Goal: Entertainment & Leisure: Consume media (video, audio)

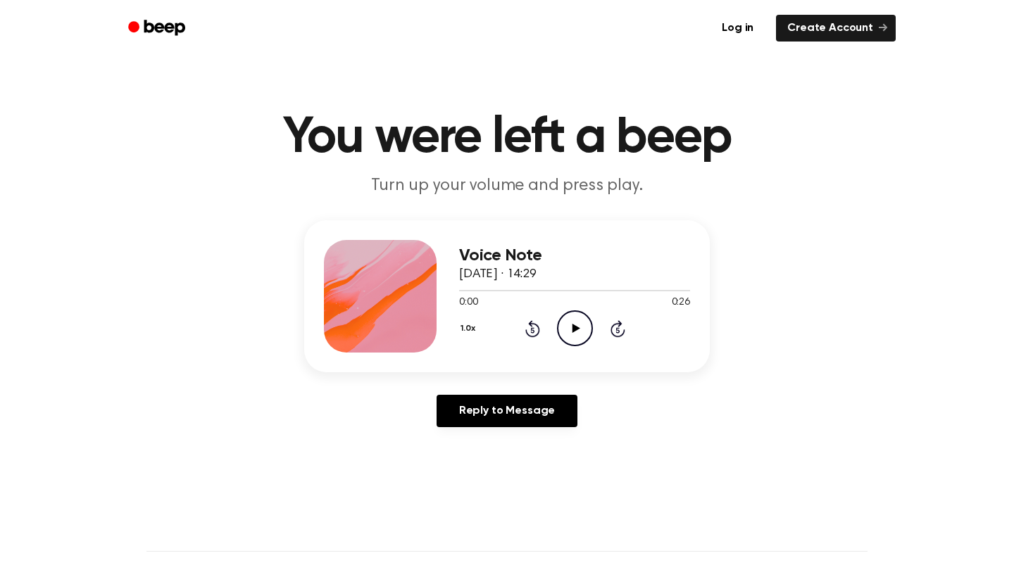
click at [578, 328] on icon at bounding box center [576, 328] width 8 height 9
click at [564, 334] on icon "Play Audio" at bounding box center [575, 329] width 36 height 36
click at [570, 334] on icon "Pause Audio" at bounding box center [575, 329] width 36 height 36
click at [532, 328] on icon "Rewind 5 seconds" at bounding box center [532, 329] width 15 height 18
click at [575, 340] on icon "Play Audio" at bounding box center [575, 329] width 36 height 36
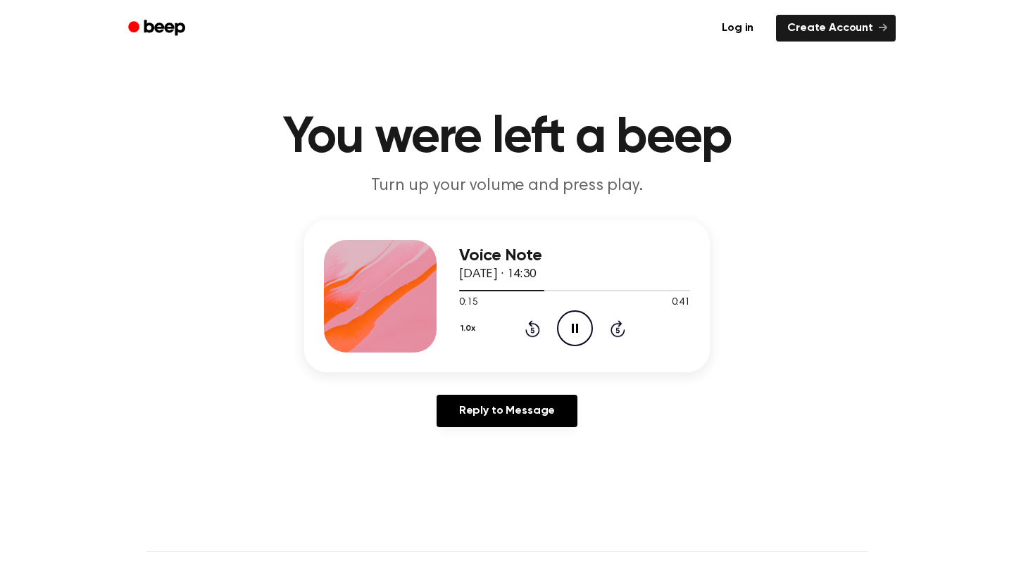
click at [568, 324] on icon "Pause Audio" at bounding box center [575, 329] width 36 height 36
click at [532, 327] on icon at bounding box center [532, 328] width 15 height 17
click at [587, 326] on icon "Play Audio" at bounding box center [575, 329] width 36 height 36
click at [539, 330] on icon at bounding box center [532, 328] width 15 height 17
click at [570, 328] on icon "Pause Audio" at bounding box center [575, 329] width 36 height 36
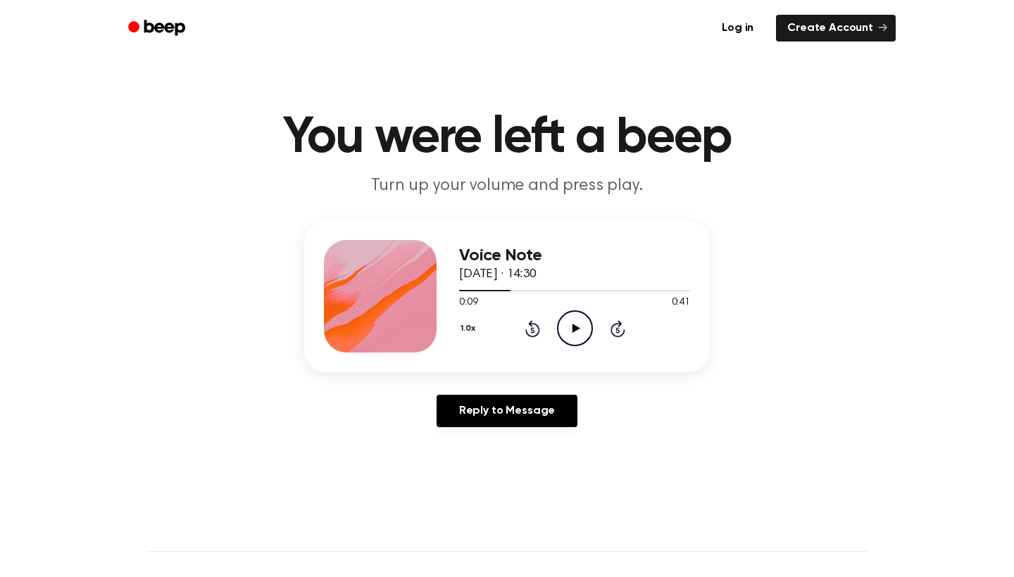
click at [563, 325] on icon "Play Audio" at bounding box center [575, 329] width 36 height 36
click at [531, 326] on icon at bounding box center [532, 328] width 15 height 17
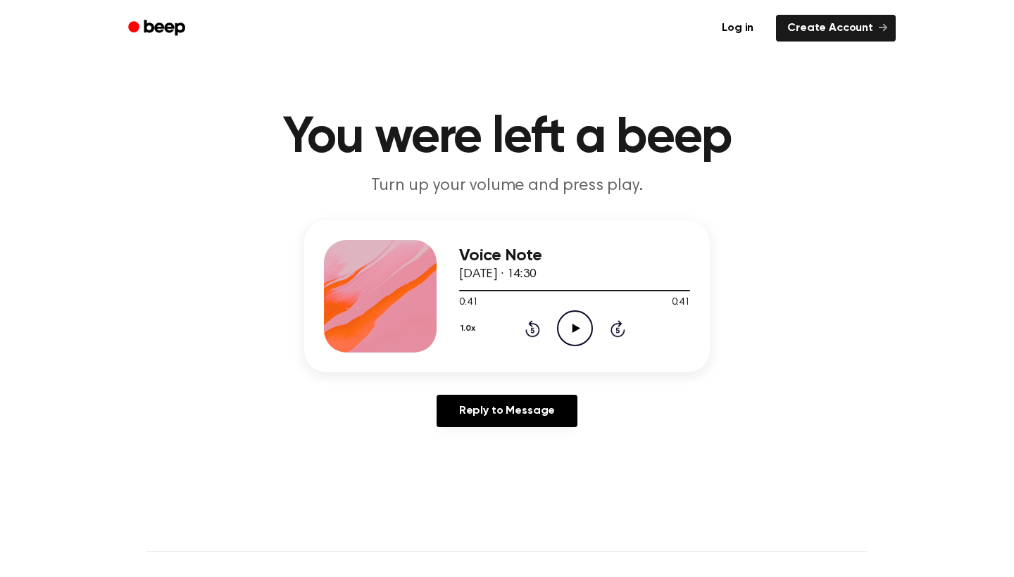
click at [579, 313] on circle at bounding box center [575, 328] width 35 height 35
click at [565, 317] on icon "Play Audio" at bounding box center [575, 329] width 36 height 36
click at [589, 325] on icon "Play Audio" at bounding box center [575, 329] width 36 height 36
click at [543, 316] on div "1.0x Rewind 5 seconds Play Audio Skip 5 seconds" at bounding box center [574, 329] width 231 height 36
click at [537, 319] on div "1.0x Rewind 5 seconds Play Audio Skip 5 seconds" at bounding box center [574, 329] width 231 height 36
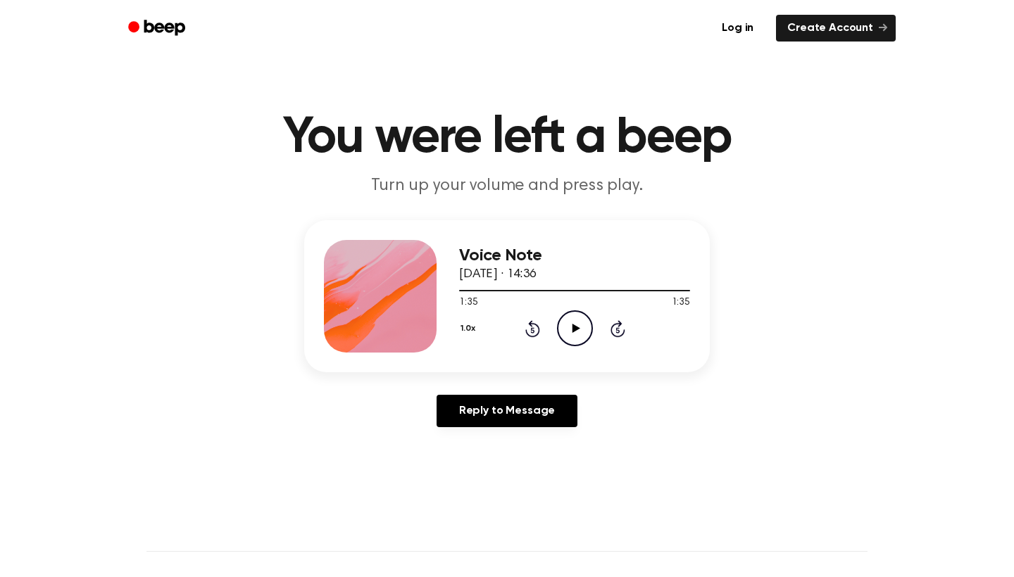
click at [527, 330] on icon "Rewind 5 seconds" at bounding box center [532, 329] width 15 height 18
click at [562, 330] on icon "Play Audio" at bounding box center [575, 329] width 36 height 36
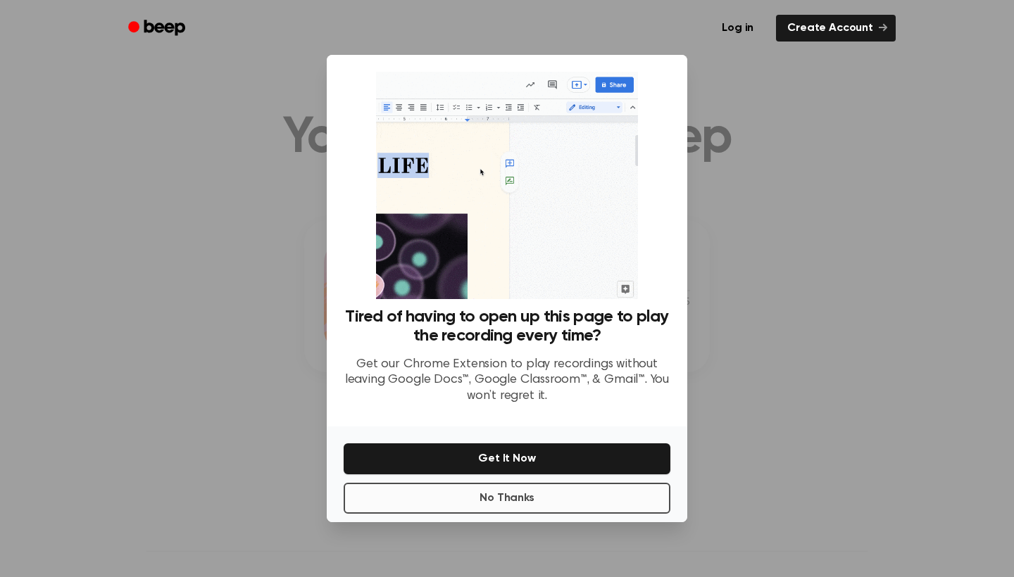
click at [632, 491] on button "No Thanks" at bounding box center [507, 498] width 327 height 31
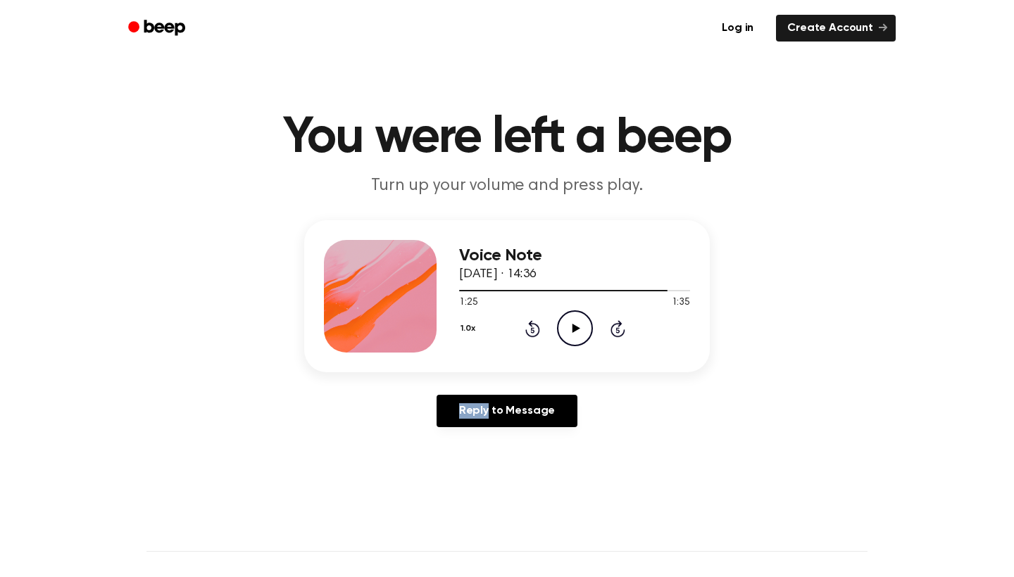
click at [590, 335] on circle at bounding box center [575, 328] width 35 height 35
click at [563, 163] on header "You were left a beep Turn up your volume and press play." at bounding box center [507, 155] width 980 height 85
click at [540, 289] on div at bounding box center [574, 289] width 231 height 11
click at [500, 289] on div at bounding box center [574, 289] width 231 height 11
click at [577, 338] on icon "Play Audio" at bounding box center [575, 329] width 36 height 36
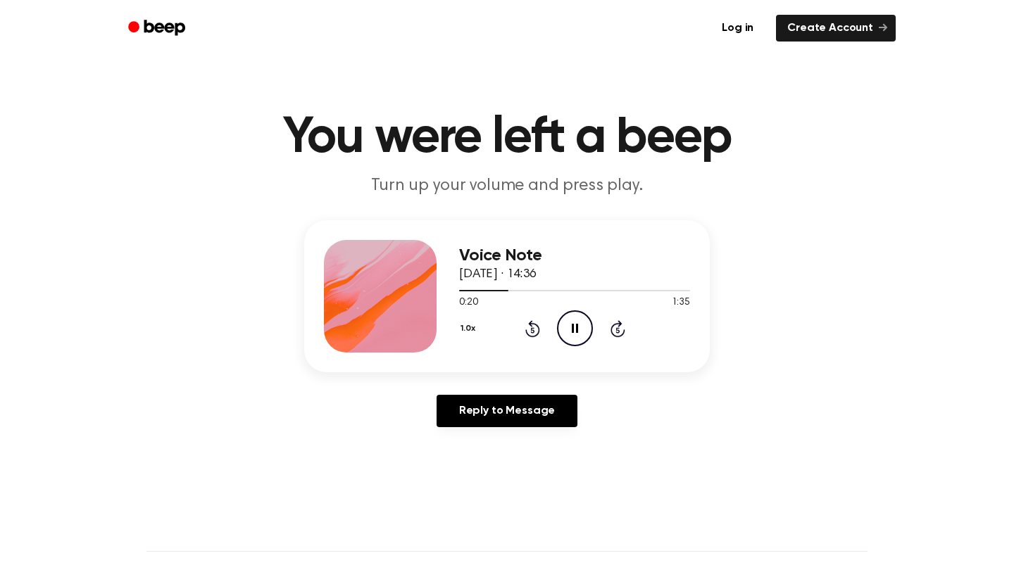
click at [577, 330] on icon at bounding box center [575, 328] width 6 height 9
click at [568, 315] on icon "Play Audio" at bounding box center [575, 329] width 36 height 36
click at [575, 326] on icon "Pause Audio" at bounding box center [575, 329] width 36 height 36
click at [567, 320] on icon "Play Audio" at bounding box center [575, 329] width 36 height 36
click at [572, 324] on icon "Pause Audio" at bounding box center [575, 329] width 36 height 36
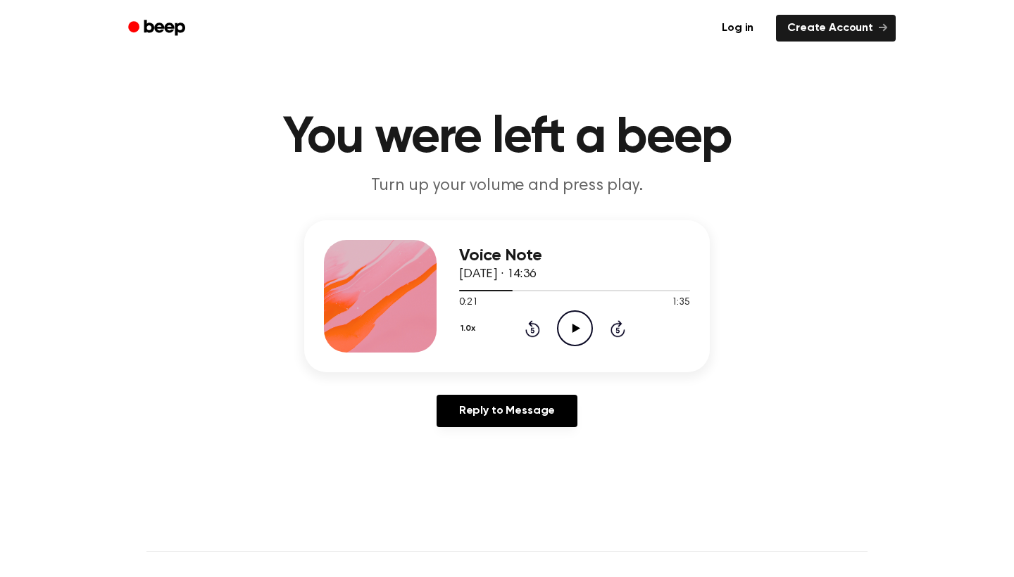
click at [569, 332] on icon "Play Audio" at bounding box center [575, 329] width 36 height 36
click at [569, 332] on icon "Pause Audio" at bounding box center [575, 329] width 36 height 36
click at [569, 332] on icon "Play Audio" at bounding box center [575, 329] width 36 height 36
click at [570, 334] on icon "Pause Audio" at bounding box center [575, 329] width 36 height 36
click at [568, 330] on icon "Play Audio" at bounding box center [575, 329] width 36 height 36
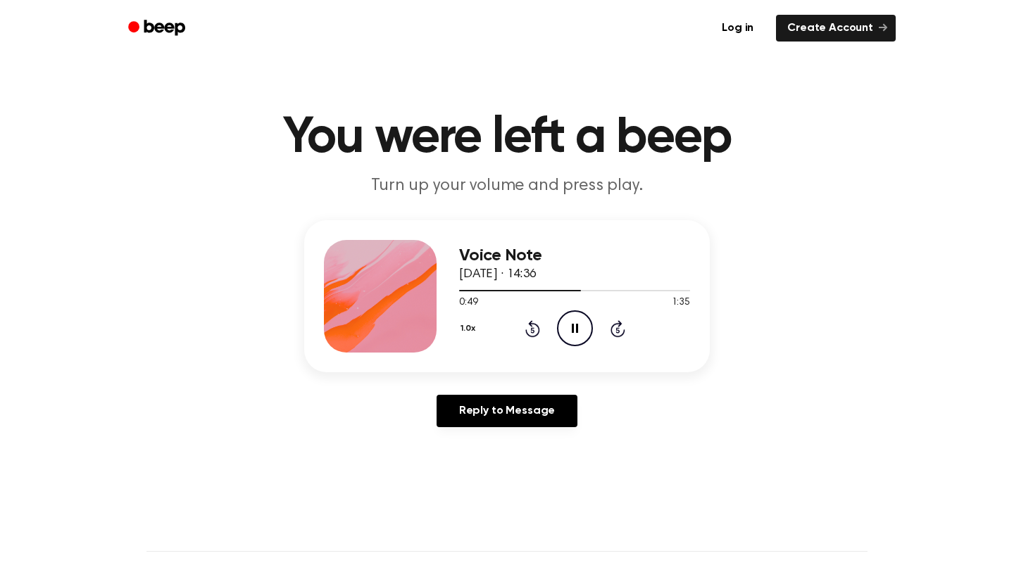
click at [611, 337] on icon "Skip 5 seconds" at bounding box center [617, 329] width 15 height 18
click at [529, 327] on icon "Rewind 5 seconds" at bounding box center [532, 329] width 15 height 18
click at [564, 328] on icon "Play Audio" at bounding box center [575, 329] width 36 height 36
click at [570, 320] on icon "Pause Audio" at bounding box center [575, 329] width 36 height 36
click at [532, 325] on icon at bounding box center [532, 328] width 15 height 17
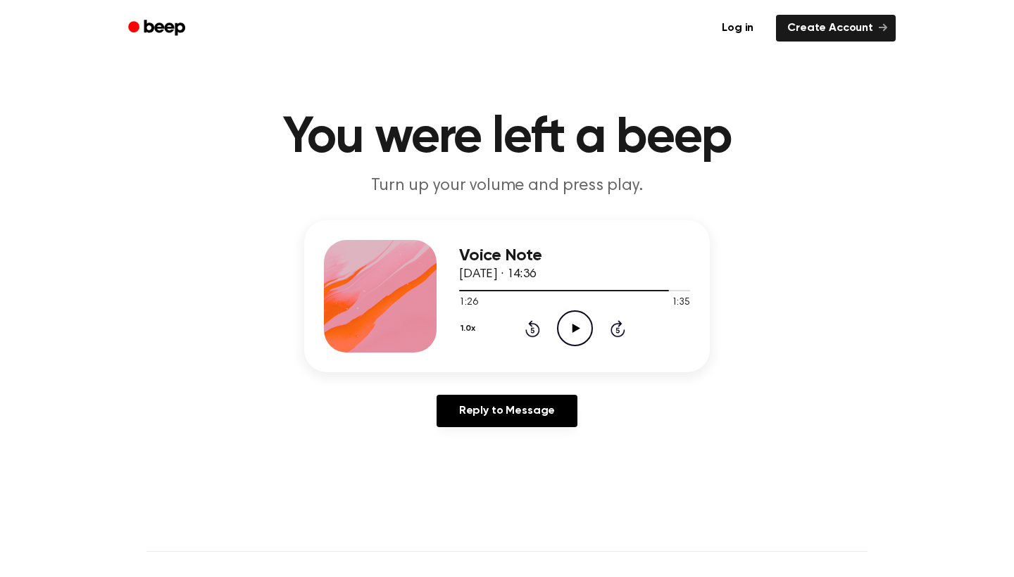
click at [565, 325] on icon "Play Audio" at bounding box center [575, 329] width 36 height 36
click at [572, 327] on icon at bounding box center [575, 328] width 6 height 9
click at [534, 325] on icon at bounding box center [532, 328] width 15 height 17
click at [563, 325] on icon "Play Audio" at bounding box center [575, 329] width 36 height 36
click at [568, 328] on icon "Pause Audio" at bounding box center [575, 329] width 36 height 36
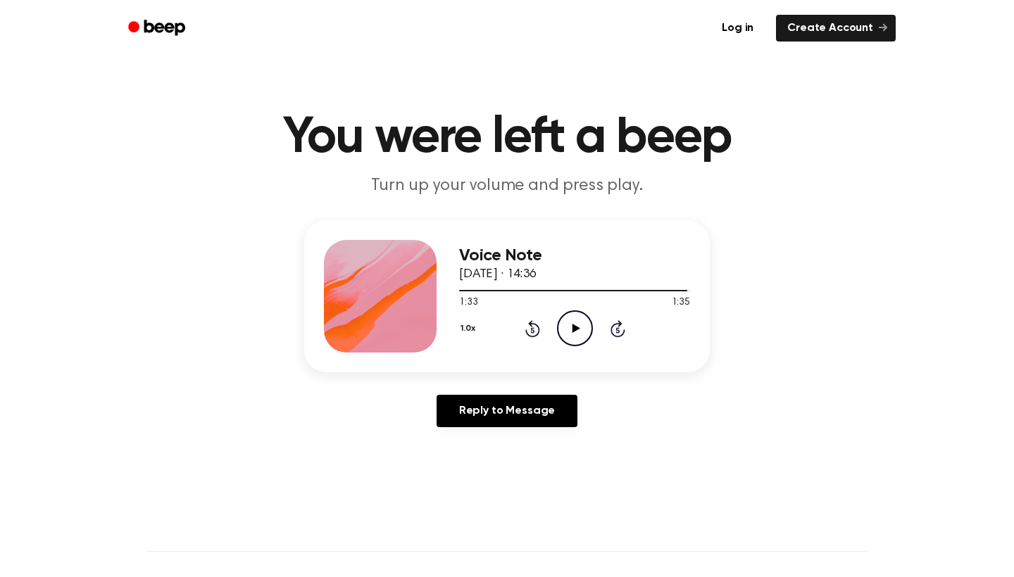
click at [577, 327] on icon "Play Audio" at bounding box center [575, 329] width 36 height 36
click at [577, 328] on icon at bounding box center [575, 328] width 6 height 9
click at [577, 328] on icon at bounding box center [576, 328] width 8 height 9
click at [577, 328] on icon at bounding box center [575, 328] width 6 height 9
click at [560, 287] on div at bounding box center [574, 289] width 231 height 11
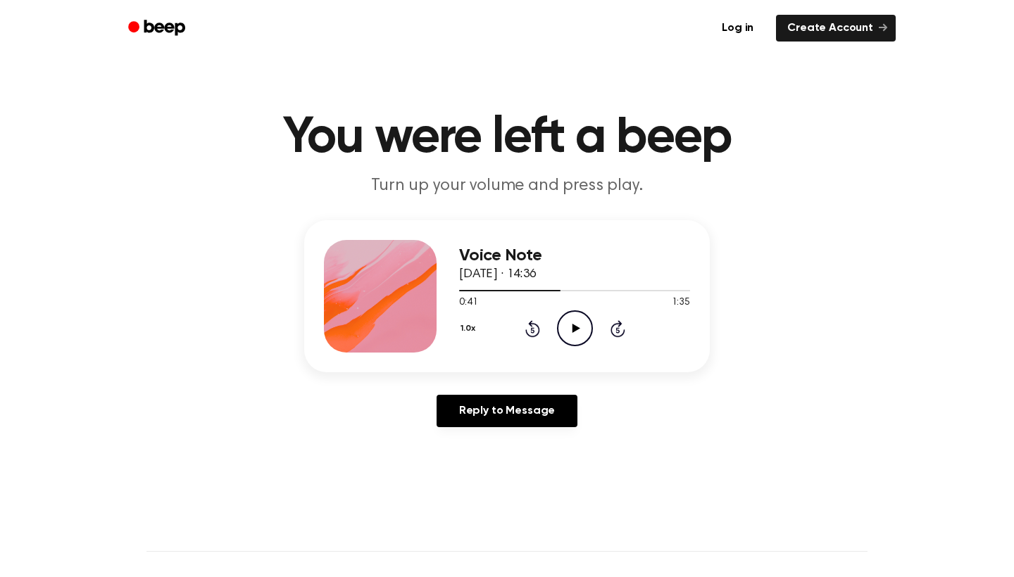
click at [563, 324] on icon "Play Audio" at bounding box center [575, 329] width 36 height 36
click at [534, 330] on icon "Rewind 5 seconds" at bounding box center [532, 329] width 15 height 18
click at [535, 326] on icon at bounding box center [532, 328] width 15 height 17
click at [530, 332] on icon "Rewind 5 seconds" at bounding box center [532, 329] width 15 height 18
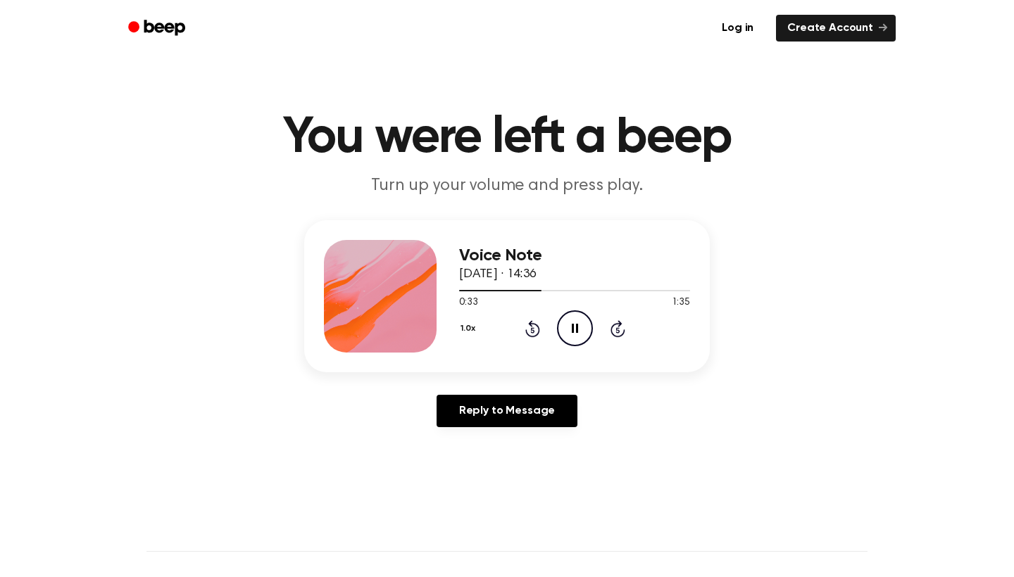
click at [532, 328] on icon "Rewind 5 seconds" at bounding box center [532, 329] width 15 height 18
click at [532, 333] on icon at bounding box center [532, 330] width 4 height 6
click at [536, 327] on icon "Rewind 5 seconds" at bounding box center [532, 329] width 15 height 18
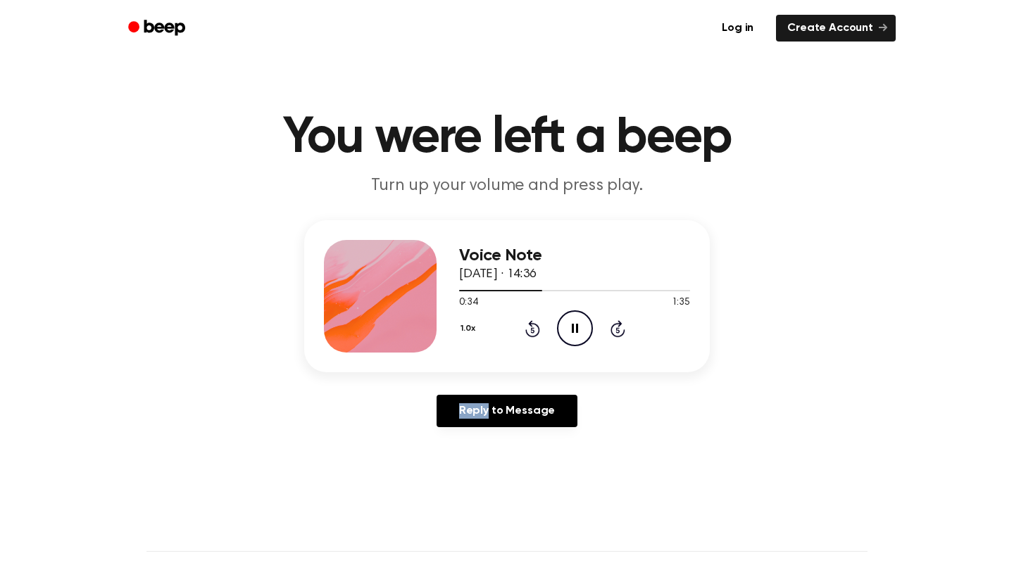
click at [536, 327] on icon "Rewind 5 seconds" at bounding box center [532, 329] width 15 height 18
click at [532, 325] on icon at bounding box center [532, 328] width 15 height 17
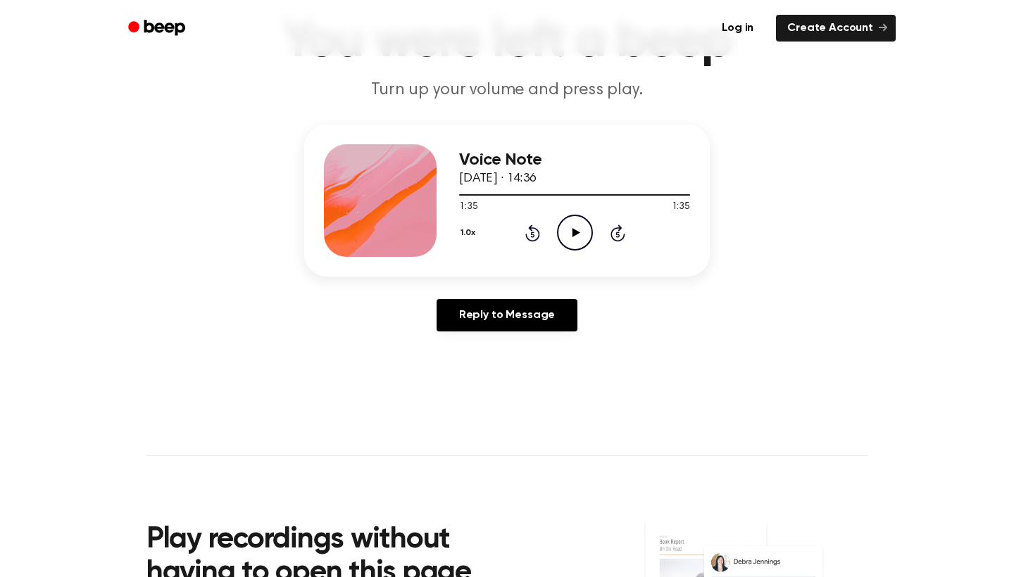
scroll to position [137, 0]
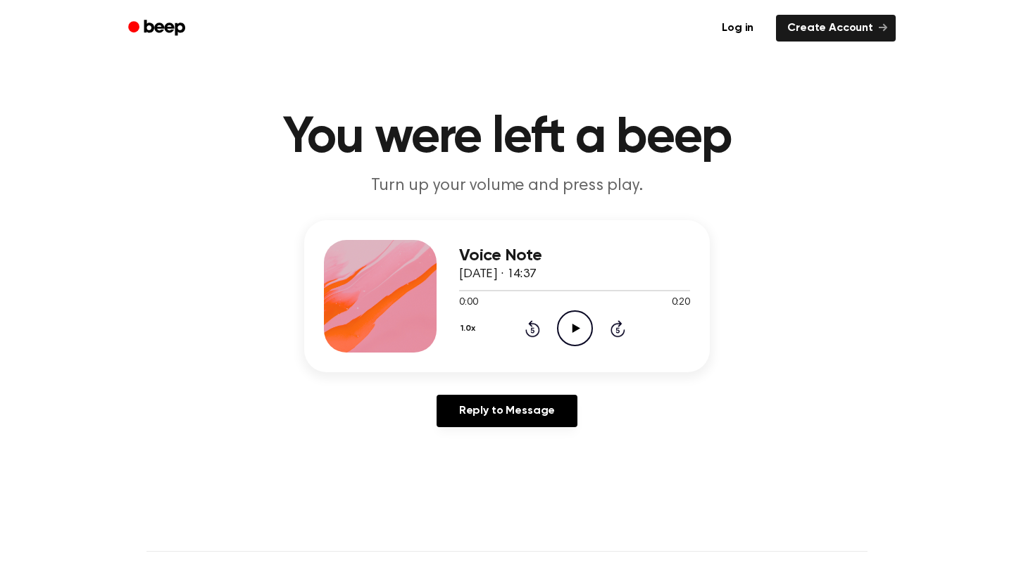
click at [583, 341] on icon "Play Audio" at bounding box center [575, 329] width 36 height 36
click at [566, 335] on icon "Pause Audio" at bounding box center [575, 329] width 36 height 36
click at [534, 325] on icon at bounding box center [532, 328] width 15 height 17
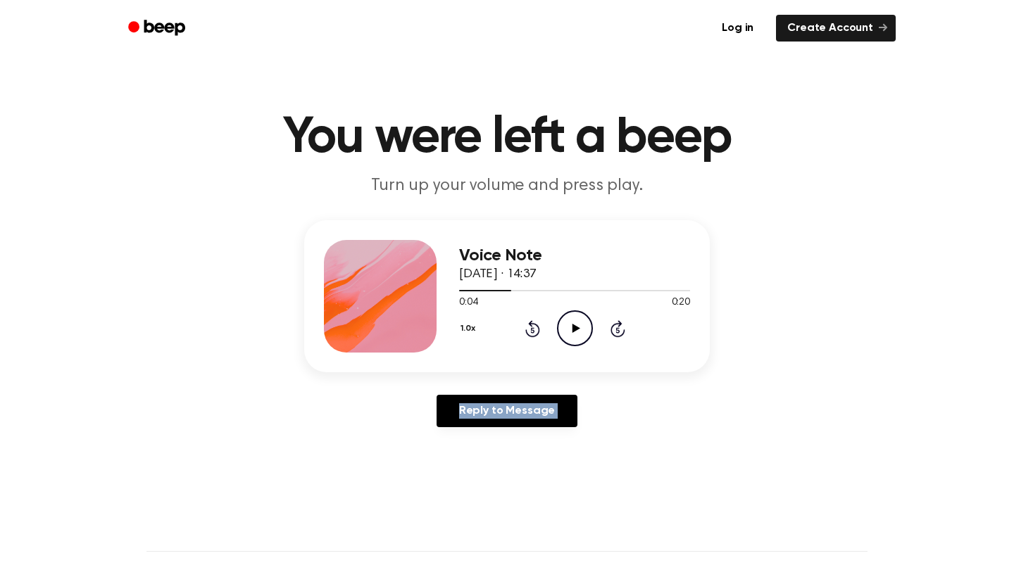
click at [534, 325] on icon at bounding box center [532, 328] width 15 height 17
click at [389, 132] on h1 "You were left a beep" at bounding box center [506, 138] width 721 height 51
click at [563, 332] on icon "Play Audio" at bounding box center [575, 329] width 36 height 36
click at [576, 330] on icon at bounding box center [575, 328] width 6 height 9
click at [571, 324] on icon "Play Audio" at bounding box center [575, 329] width 36 height 36
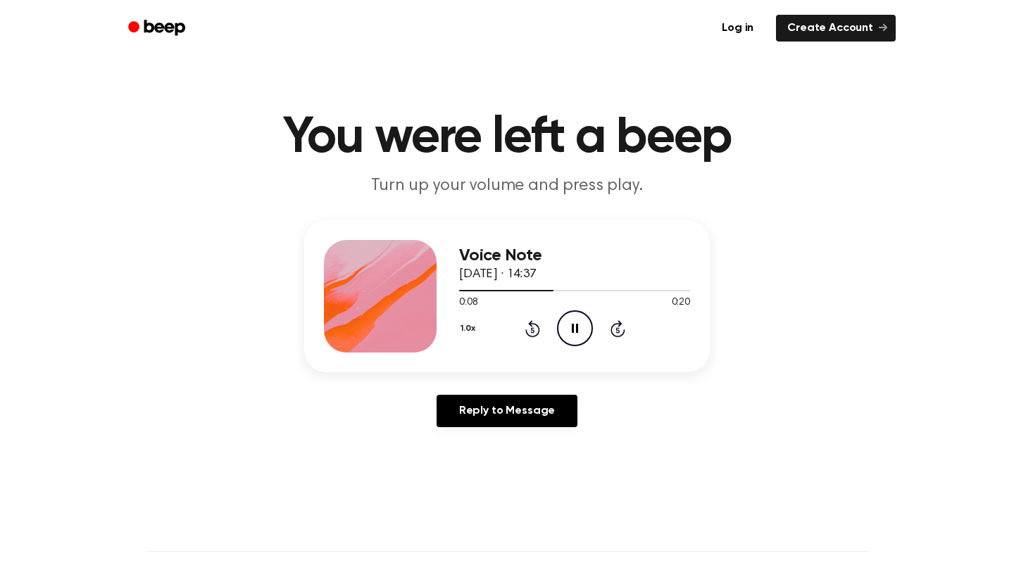
click at [579, 326] on icon "Pause Audio" at bounding box center [575, 329] width 36 height 36
click at [575, 330] on icon at bounding box center [576, 328] width 8 height 9
click at [572, 321] on icon "Play Audio" at bounding box center [575, 329] width 36 height 36
click at [610, 323] on icon "Skip 5 seconds" at bounding box center [617, 329] width 15 height 18
click at [611, 334] on icon at bounding box center [617, 328] width 15 height 17
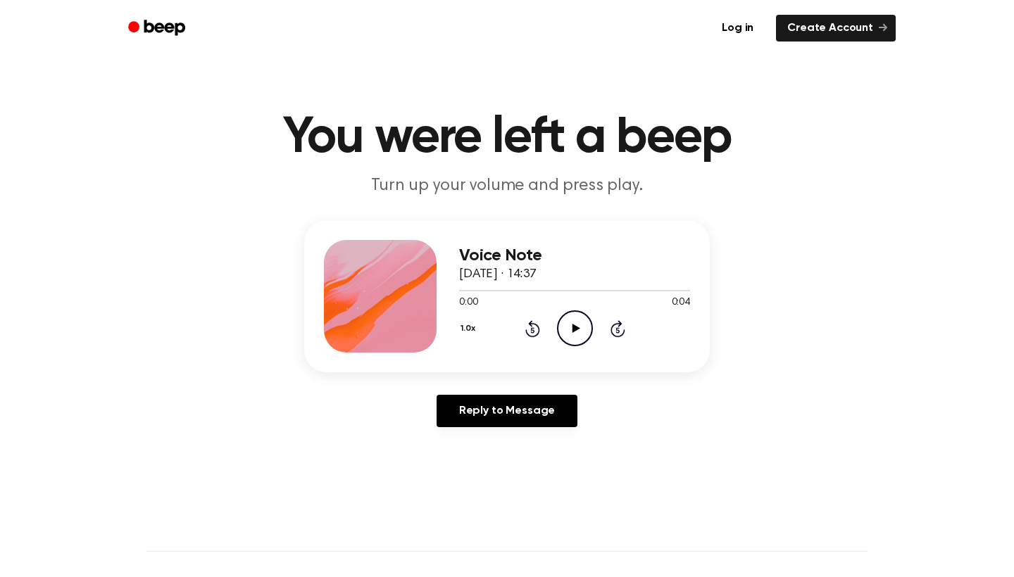
click at [562, 317] on circle at bounding box center [575, 328] width 35 height 35
click at [574, 321] on icon "Play Audio" at bounding box center [575, 329] width 36 height 36
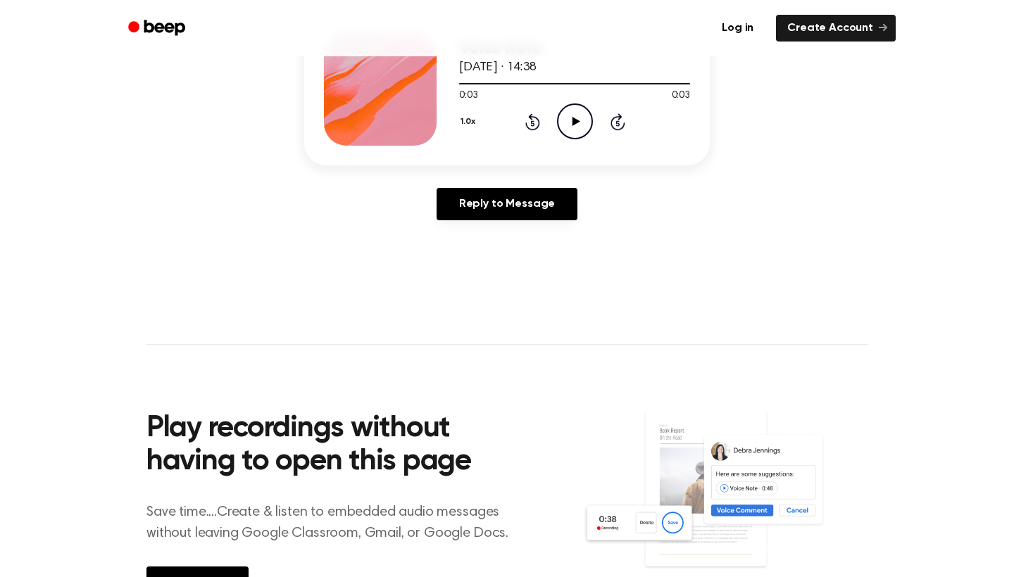
scroll to position [208, 0]
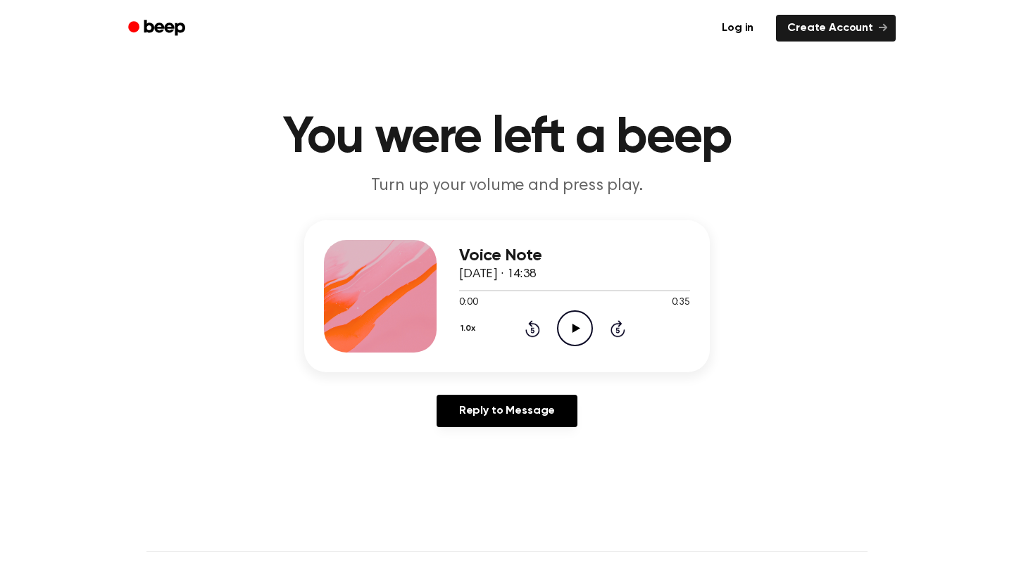
click at [567, 323] on icon "Play Audio" at bounding box center [575, 329] width 36 height 36
click at [571, 347] on div "Voice Note 2025年9月21日 · 14:41 0:00 1:15 Your browser does not support the [obje…" at bounding box center [574, 296] width 231 height 113
click at [570, 323] on icon "Play Audio" at bounding box center [575, 329] width 36 height 36
click at [532, 326] on icon at bounding box center [532, 328] width 15 height 17
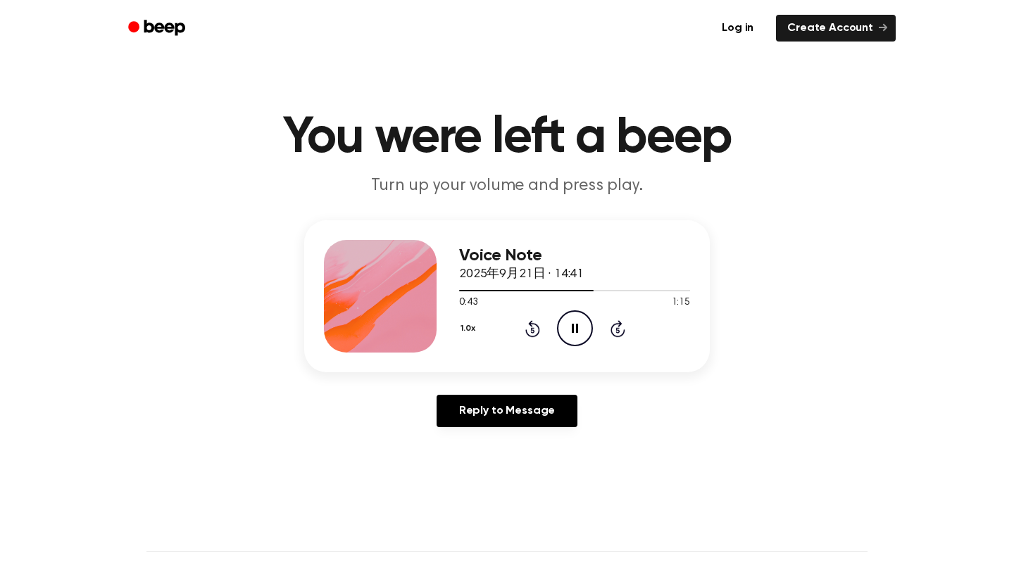
click at [541, 328] on div "1.0x Rewind 5 seconds Pause Audio Skip 5 seconds" at bounding box center [574, 329] width 231 height 36
click at [529, 330] on icon "Rewind 5 seconds" at bounding box center [532, 329] width 15 height 18
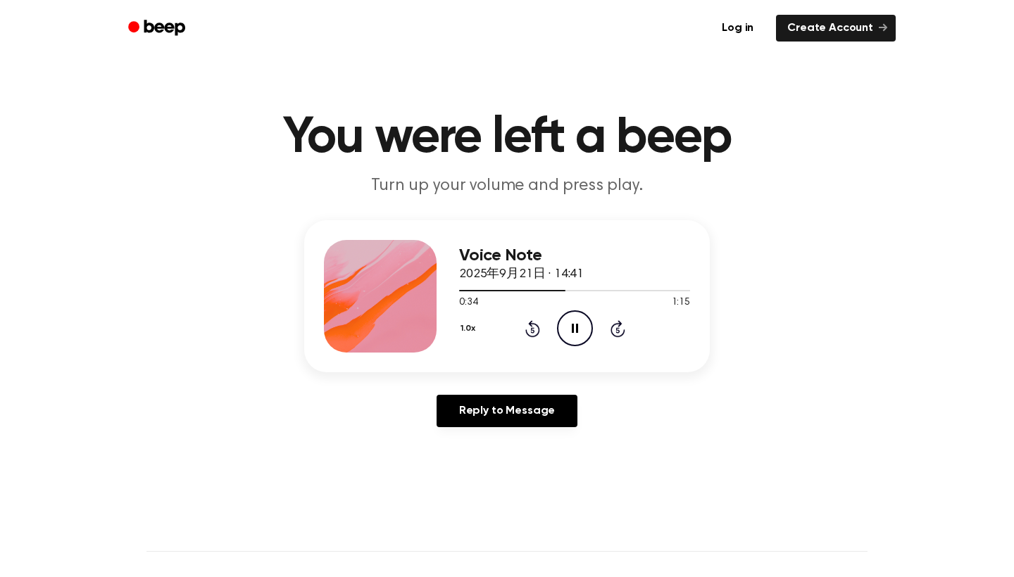
click at [424, 156] on h1 "You were left a beep" at bounding box center [506, 138] width 721 height 51
click at [561, 320] on icon "Play Audio" at bounding box center [575, 329] width 36 height 36
click at [577, 325] on icon at bounding box center [575, 328] width 6 height 9
click at [566, 328] on icon "Play Audio" at bounding box center [575, 329] width 36 height 36
click at [575, 320] on icon "Play Audio" at bounding box center [575, 329] width 36 height 36
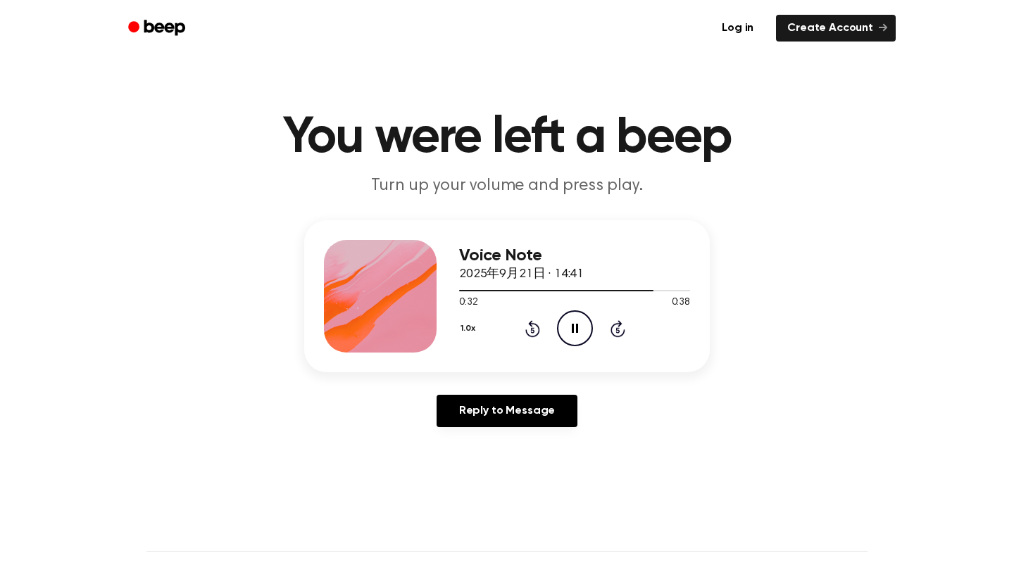
click at [577, 326] on icon at bounding box center [575, 328] width 6 height 9
click at [558, 327] on circle at bounding box center [575, 328] width 35 height 35
click at [570, 331] on icon "Pause Audio" at bounding box center [575, 329] width 36 height 36
click at [570, 331] on icon "Play Audio" at bounding box center [575, 329] width 36 height 36
click at [567, 311] on icon "Play Audio" at bounding box center [575, 329] width 36 height 36
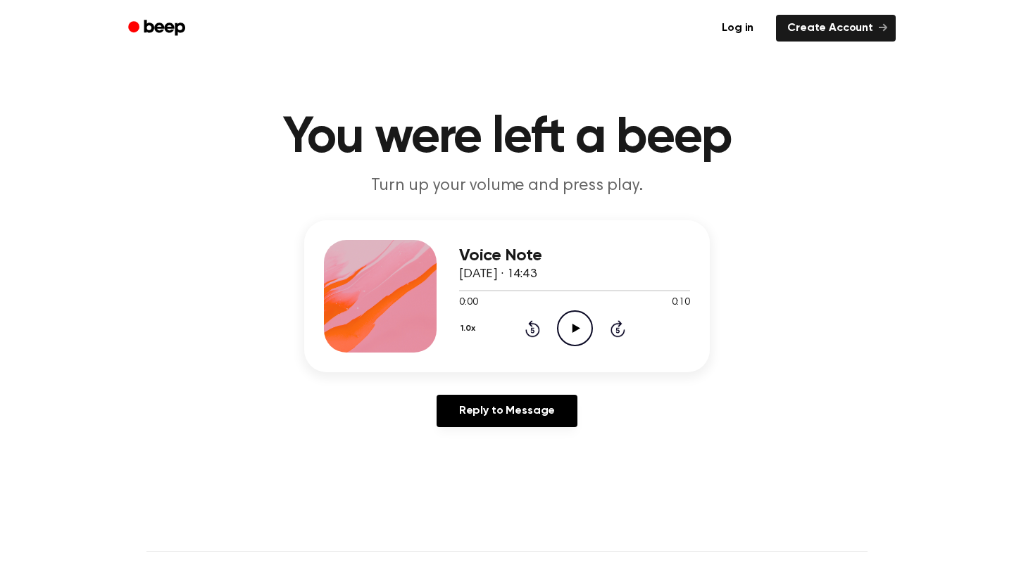
click at [594, 329] on div "1.0x Rewind 5 seconds Play Audio Skip 5 seconds" at bounding box center [574, 329] width 231 height 36
click at [576, 326] on icon "Play Audio" at bounding box center [575, 329] width 36 height 36
click at [577, 340] on icon "Pause Audio" at bounding box center [575, 329] width 36 height 36
click at [522, 327] on div "1.0x Rewind 5 seconds Play Audio Skip 5 seconds" at bounding box center [574, 329] width 231 height 36
click at [527, 327] on icon "Rewind 5 seconds" at bounding box center [532, 329] width 15 height 18
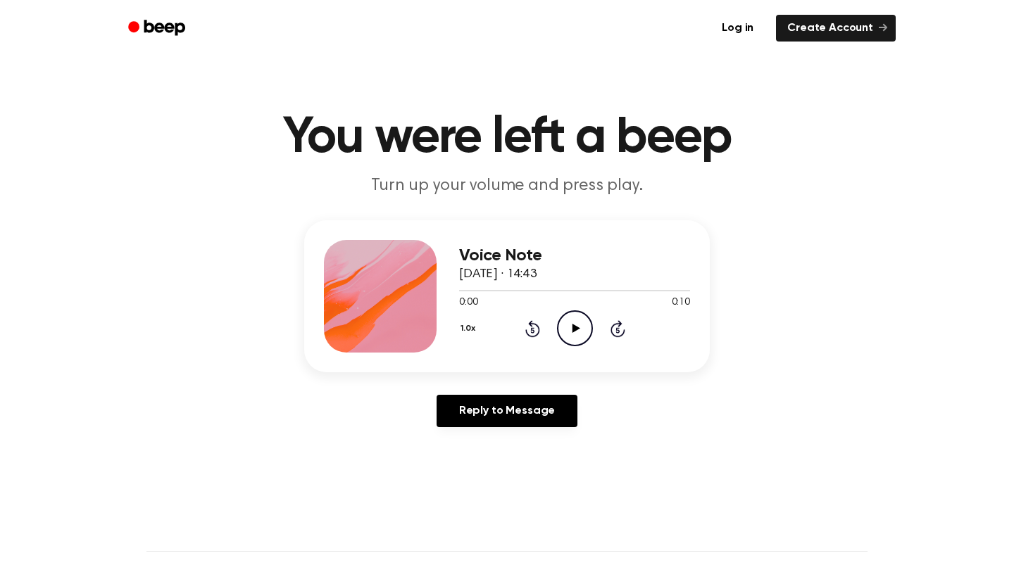
click at [579, 324] on icon "Play Audio" at bounding box center [575, 329] width 36 height 36
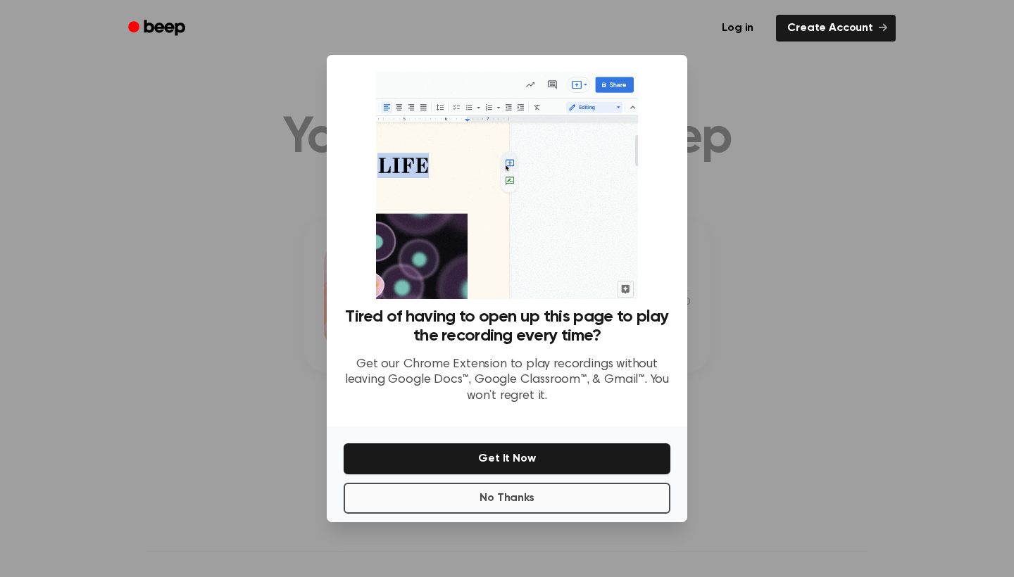
click at [575, 496] on button "No Thanks" at bounding box center [507, 498] width 327 height 31
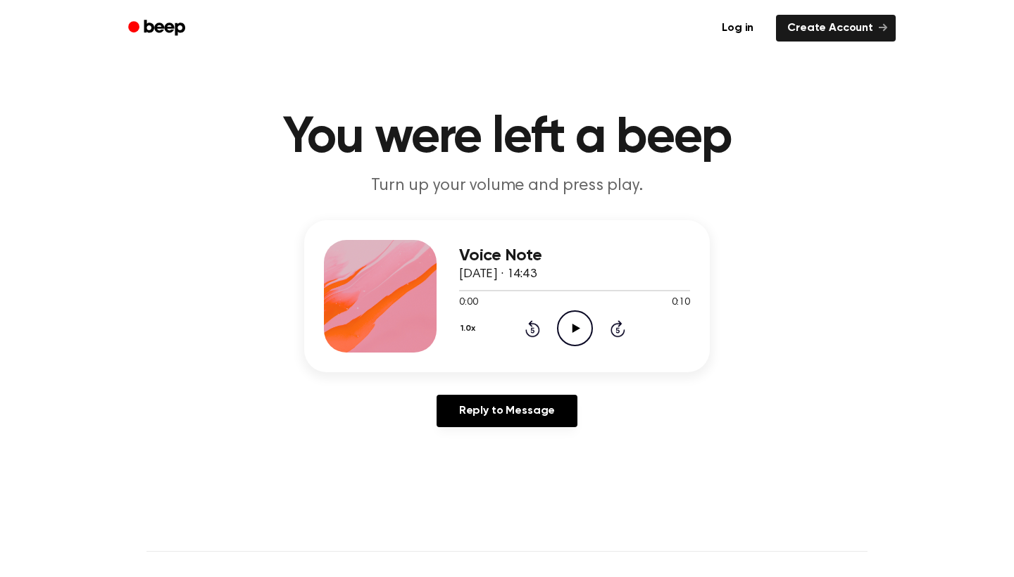
click at [562, 333] on icon "Play Audio" at bounding box center [575, 329] width 36 height 36
click at [568, 319] on icon "Pause Audio" at bounding box center [575, 329] width 36 height 36
click at [579, 331] on icon "Play Audio" at bounding box center [575, 329] width 36 height 36
click at [579, 331] on icon "Pause Audio" at bounding box center [575, 329] width 36 height 36
click at [567, 340] on icon "Play Audio" at bounding box center [575, 329] width 36 height 36
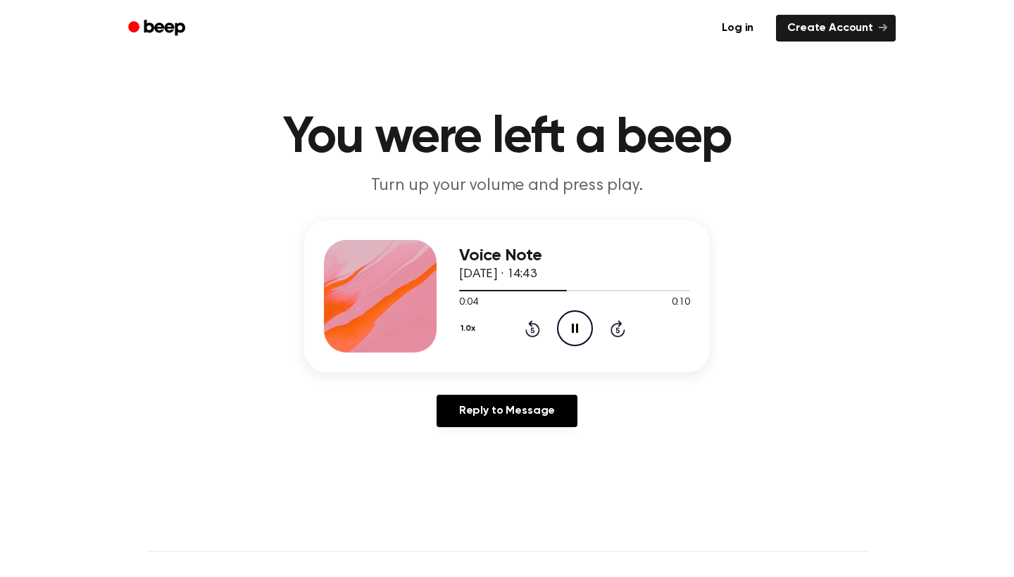
click at [537, 327] on icon at bounding box center [532, 328] width 15 height 17
click at [564, 321] on icon "Pause Audio" at bounding box center [575, 329] width 36 height 36
click at [575, 329] on icon at bounding box center [576, 328] width 8 height 9
click at [575, 329] on icon "Pause Audio" at bounding box center [575, 329] width 36 height 36
click at [575, 329] on icon at bounding box center [576, 328] width 8 height 9
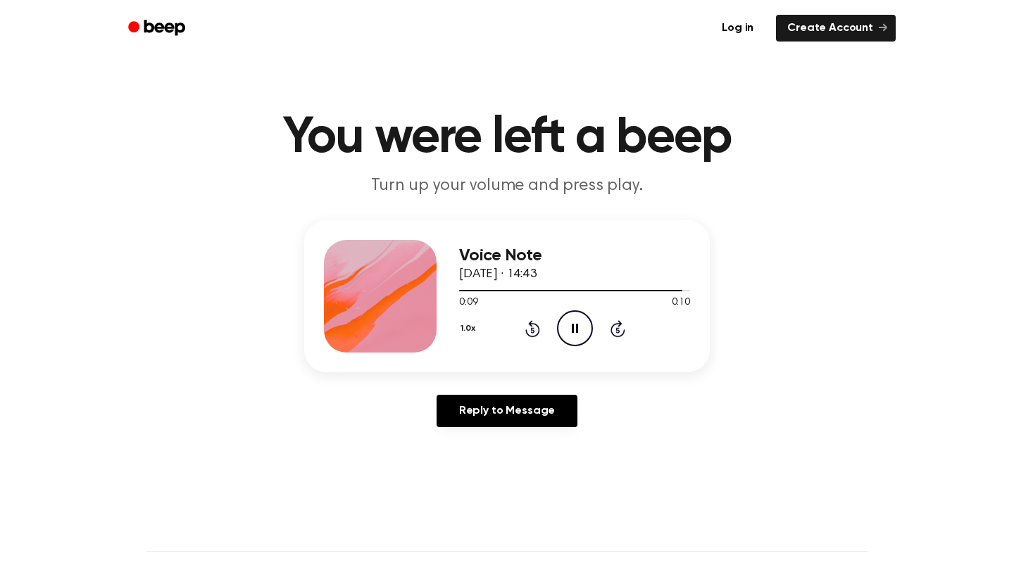
click at [572, 327] on icon at bounding box center [575, 328] width 6 height 9
click at [530, 336] on icon at bounding box center [532, 328] width 15 height 17
click at [565, 322] on icon "Play Audio" at bounding box center [575, 329] width 36 height 36
click at [565, 322] on icon "Pause Audio" at bounding box center [575, 329] width 36 height 36
click at [575, 331] on icon at bounding box center [576, 328] width 8 height 9
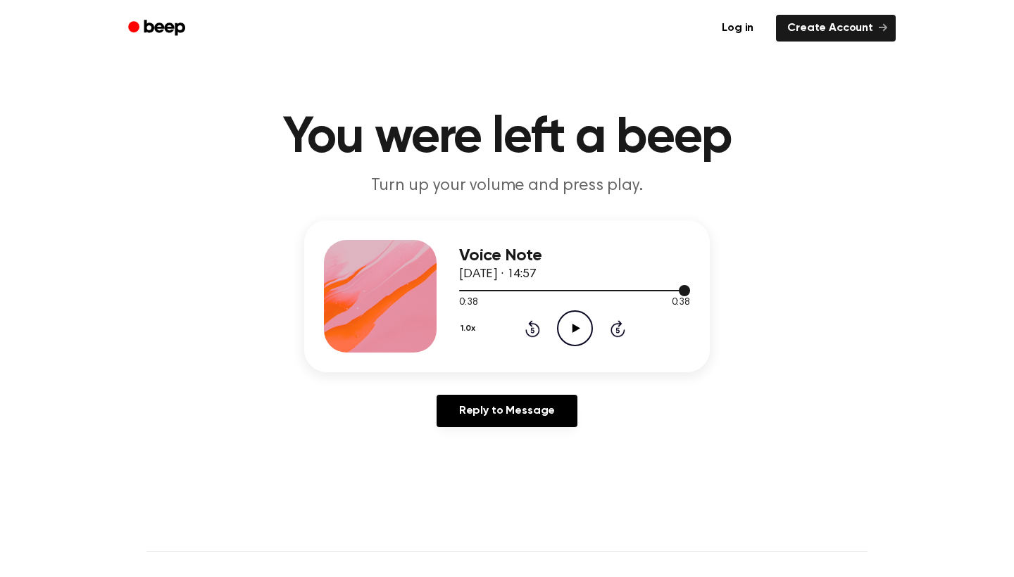
click at [465, 287] on div at bounding box center [574, 289] width 231 height 11
click at [564, 333] on icon "Play Audio" at bounding box center [575, 329] width 36 height 36
click at [621, 318] on div "1.0x Rewind 5 seconds Pause Audio Skip 5 seconds" at bounding box center [574, 329] width 231 height 36
click at [621, 327] on icon "Skip 5 seconds" at bounding box center [617, 329] width 15 height 18
click at [555, 331] on div "1.0x Rewind 5 seconds Play Audio Skip 5 seconds" at bounding box center [574, 329] width 231 height 36
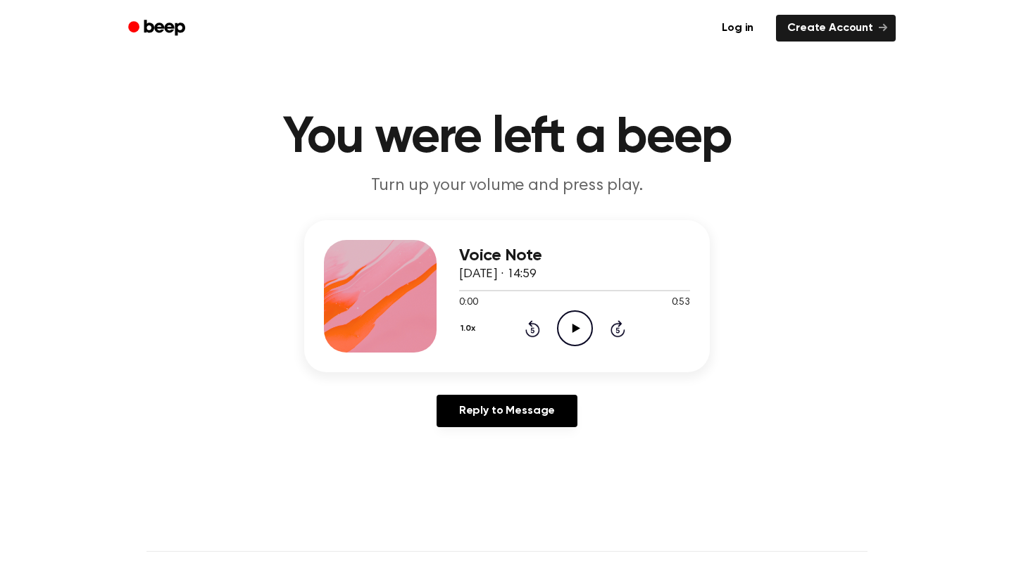
click at [576, 331] on icon at bounding box center [576, 328] width 8 height 9
click at [576, 329] on icon at bounding box center [576, 328] width 8 height 9
click at [569, 325] on icon "Pause Audio" at bounding box center [575, 329] width 36 height 36
click at [587, 322] on icon "Play Audio" at bounding box center [575, 329] width 36 height 36
click at [539, 330] on icon at bounding box center [532, 328] width 15 height 17
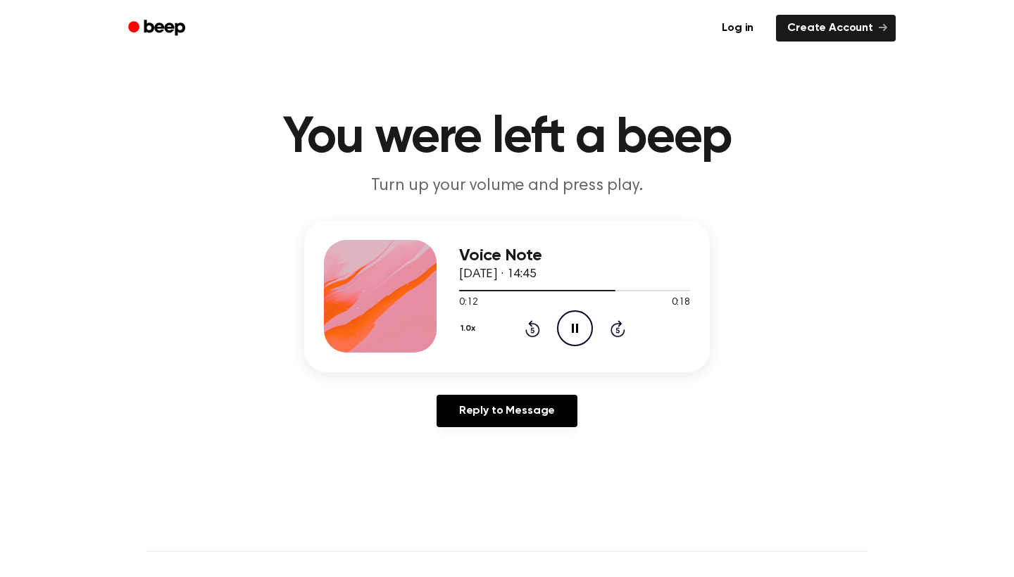
click at [542, 330] on div "1.0x Rewind 5 seconds Pause Audio Skip 5 seconds" at bounding box center [574, 329] width 231 height 36
click at [535, 330] on icon "Rewind 5 seconds" at bounding box center [532, 329] width 15 height 18
click at [529, 330] on icon "Rewind 5 seconds" at bounding box center [532, 329] width 15 height 18
click at [580, 329] on icon "Play Audio" at bounding box center [575, 329] width 36 height 36
click at [533, 330] on icon at bounding box center [532, 330] width 4 height 6
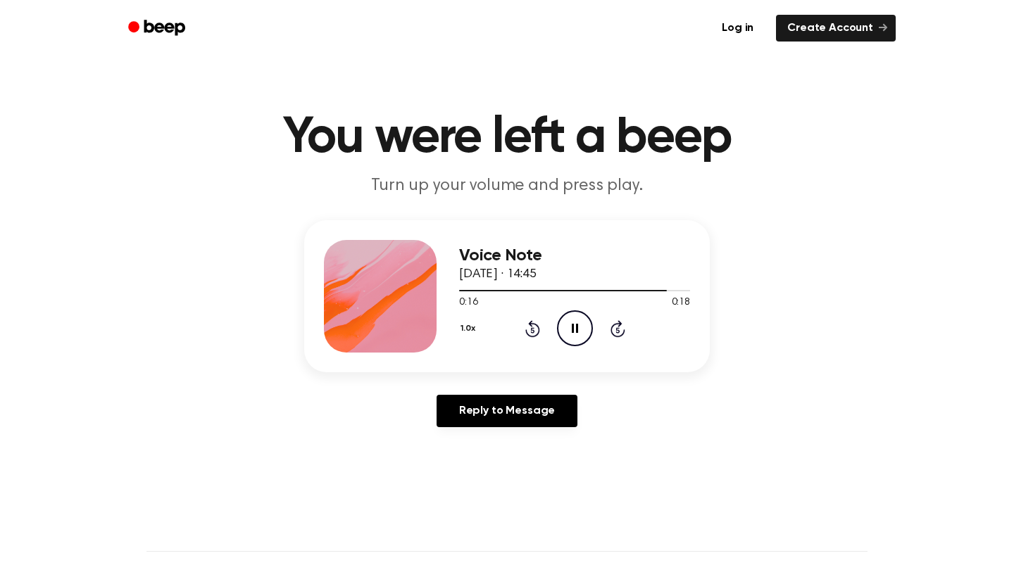
click at [534, 324] on icon "Rewind 5 seconds" at bounding box center [532, 329] width 15 height 18
click at [537, 325] on icon "Rewind 5 seconds" at bounding box center [532, 329] width 15 height 18
click at [568, 325] on icon "Play Audio" at bounding box center [575, 329] width 36 height 36
click at [566, 325] on icon "Play Audio" at bounding box center [575, 329] width 36 height 36
click at [578, 320] on icon "Play Audio" at bounding box center [575, 329] width 36 height 36
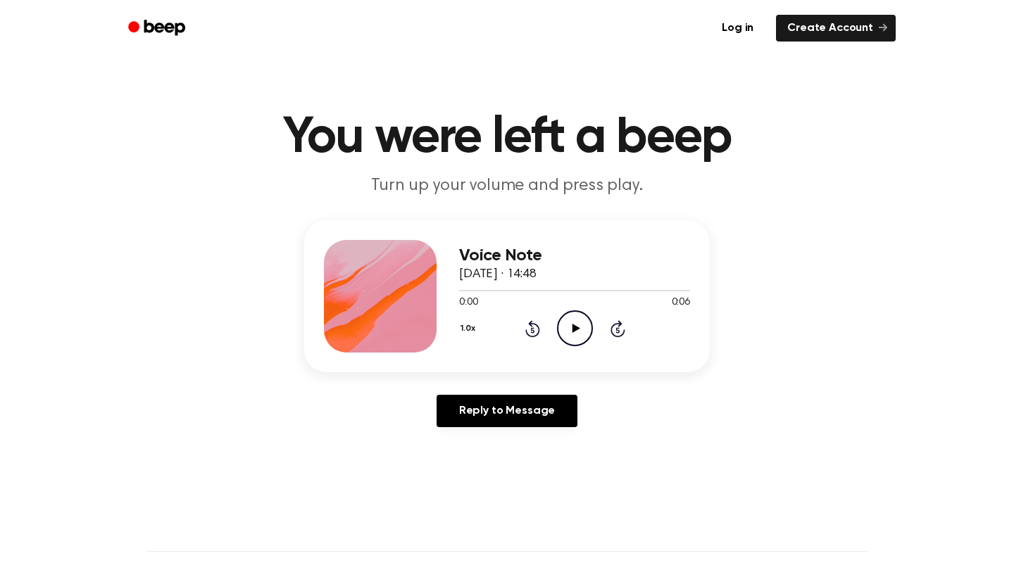
click at [565, 331] on icon "Play Audio" at bounding box center [575, 329] width 36 height 36
click at [565, 321] on icon "Play Audio" at bounding box center [575, 329] width 36 height 36
click at [589, 341] on icon "Play Audio" at bounding box center [575, 329] width 36 height 36
click at [571, 334] on icon "Pause Audio" at bounding box center [575, 329] width 36 height 36
click at [574, 337] on icon "Play Audio" at bounding box center [575, 329] width 36 height 36
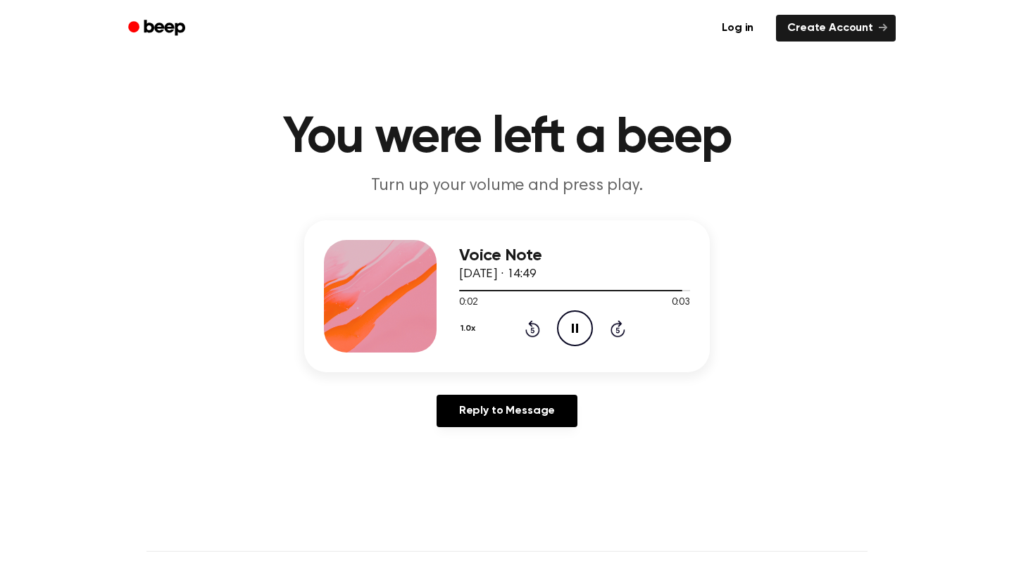
click at [574, 337] on icon "Pause Audio" at bounding box center [575, 329] width 36 height 36
click at [545, 322] on div "1.0x Rewind 5 seconds Play Audio Skip 5 seconds" at bounding box center [574, 329] width 231 height 36
click at [538, 322] on icon "Rewind 5 seconds" at bounding box center [532, 329] width 15 height 18
click at [577, 327] on icon at bounding box center [576, 328] width 8 height 9
click at [576, 330] on icon at bounding box center [575, 328] width 6 height 9
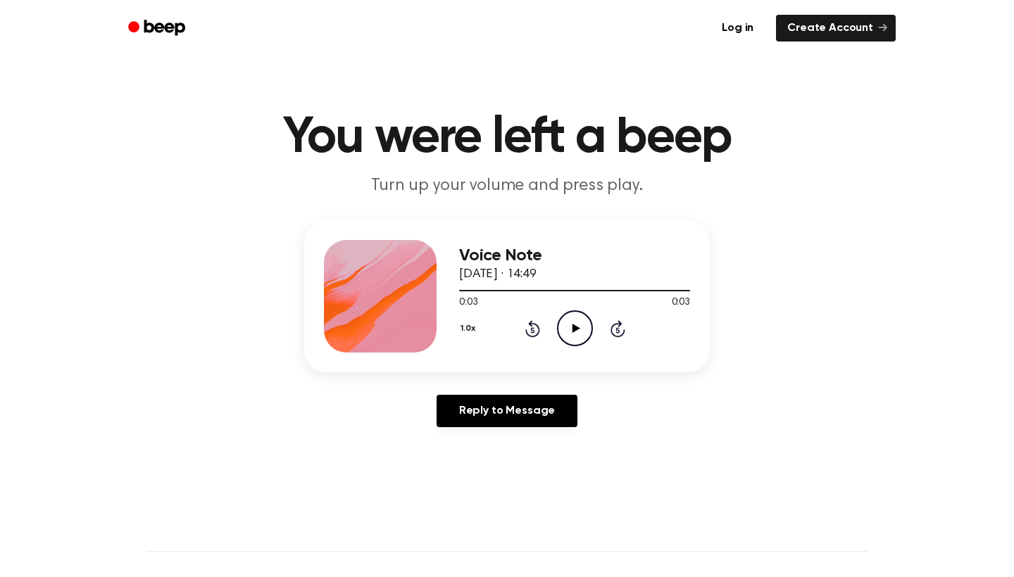
click at [575, 330] on icon at bounding box center [576, 328] width 8 height 9
click at [575, 330] on icon "Pause Audio" at bounding box center [575, 329] width 36 height 36
click at [530, 331] on icon "Rewind 5 seconds" at bounding box center [532, 329] width 15 height 18
click at [563, 331] on icon "Play Audio" at bounding box center [575, 329] width 36 height 36
click at [566, 322] on icon "Play Audio" at bounding box center [575, 329] width 36 height 36
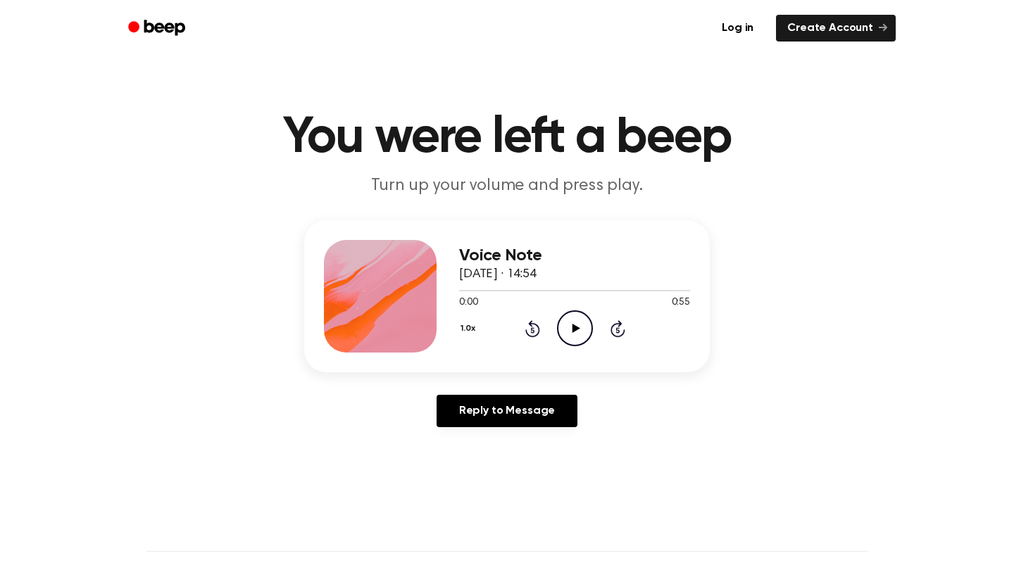
click at [577, 322] on icon "Play Audio" at bounding box center [575, 329] width 36 height 36
click at [465, 291] on div at bounding box center [548, 290] width 179 height 1
click at [529, 330] on icon "Rewind 5 seconds" at bounding box center [532, 329] width 15 height 18
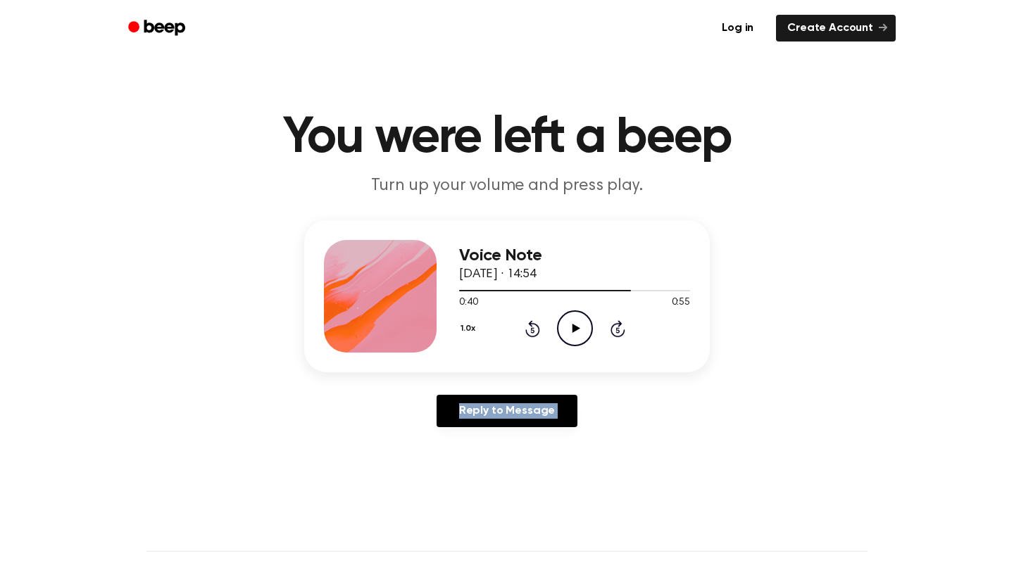
click at [529, 330] on icon "Rewind 5 seconds" at bounding box center [532, 329] width 15 height 18
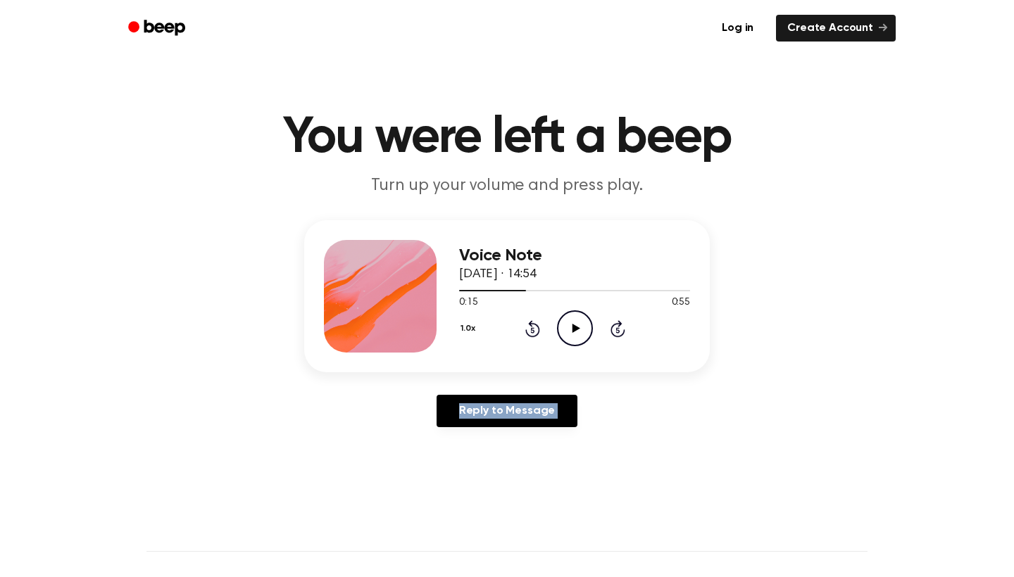
click at [529, 330] on icon "Rewind 5 seconds" at bounding box center [532, 329] width 15 height 18
click at [565, 331] on icon "Play Audio" at bounding box center [575, 329] width 36 height 36
click at [775, 185] on p "Turn up your volume and press play." at bounding box center [507, 186] width 541 height 23
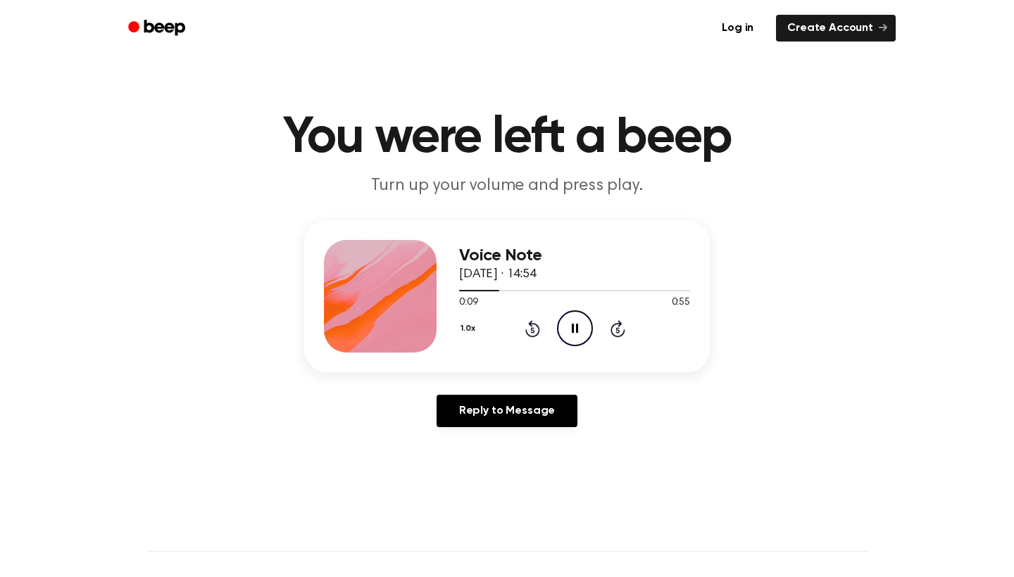
click at [622, 320] on icon "Skip 5 seconds" at bounding box center [617, 329] width 15 height 18
click at [618, 328] on icon "Skip 5 seconds" at bounding box center [617, 329] width 15 height 18
click at [617, 324] on icon at bounding box center [617, 328] width 15 height 17
click at [575, 330] on icon at bounding box center [576, 328] width 8 height 9
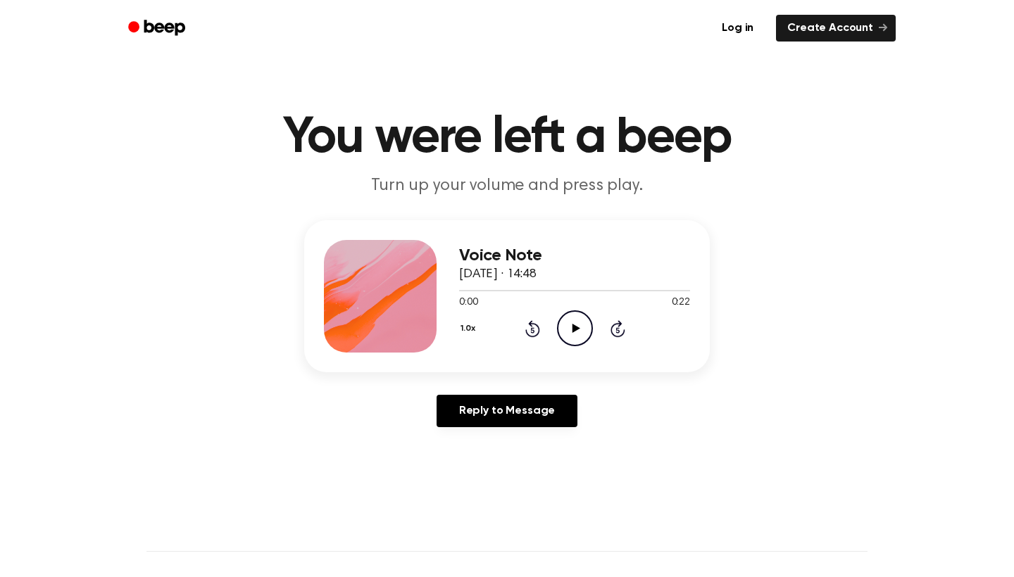
click at [579, 315] on icon "Play Audio" at bounding box center [575, 329] width 36 height 36
click at [578, 330] on icon at bounding box center [576, 328] width 8 height 9
click at [565, 330] on icon "Pause Audio" at bounding box center [575, 329] width 36 height 36
click at [538, 328] on icon at bounding box center [532, 328] width 15 height 17
click at [573, 320] on icon "Play Audio" at bounding box center [575, 329] width 36 height 36
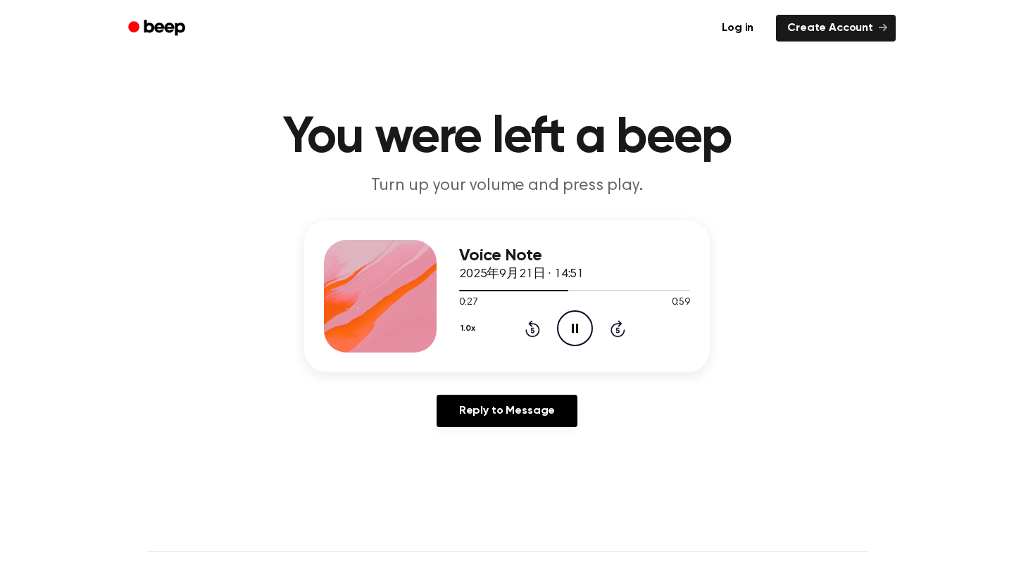
click at [533, 321] on icon "Rewind 5 seconds" at bounding box center [532, 329] width 15 height 18
click at [529, 336] on icon at bounding box center [532, 328] width 15 height 17
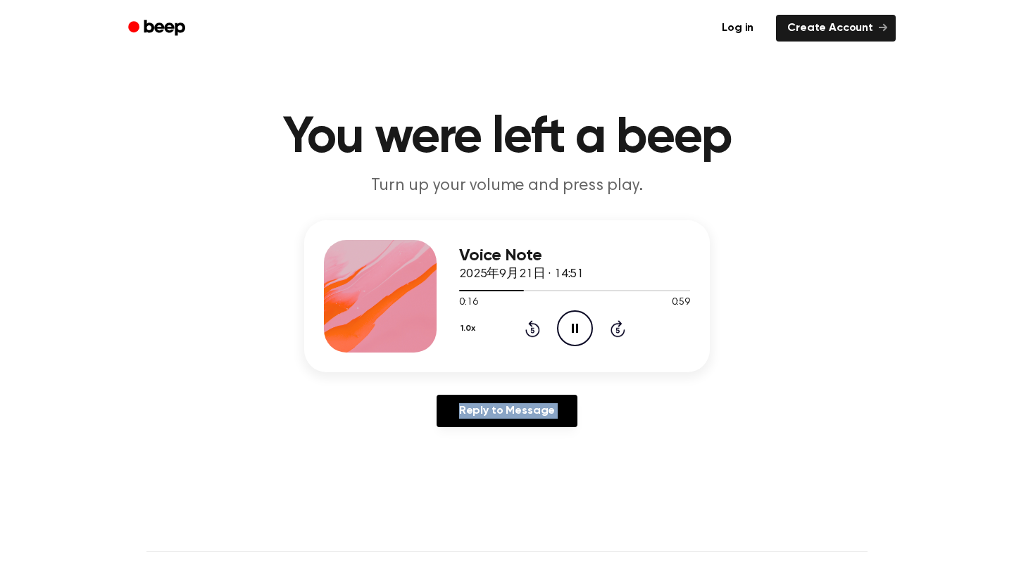
drag, startPoint x: 394, startPoint y: 386, endPoint x: 416, endPoint y: 379, distance: 22.9
click at [394, 386] on div "Voice Note 2025年9月21日 · 14:51 0:16 0:59 Your browser does not support the [obje…" at bounding box center [507, 329] width 980 height 218
click at [532, 332] on icon "Rewind 5 seconds" at bounding box center [532, 329] width 15 height 18
click at [563, 242] on div "Voice Note 2025年9月21日 · 14:51 0:12 0:59 Your browser does not support the [obje…" at bounding box center [574, 296] width 231 height 113
click at [527, 329] on icon "Rewind 5 seconds" at bounding box center [532, 329] width 15 height 18
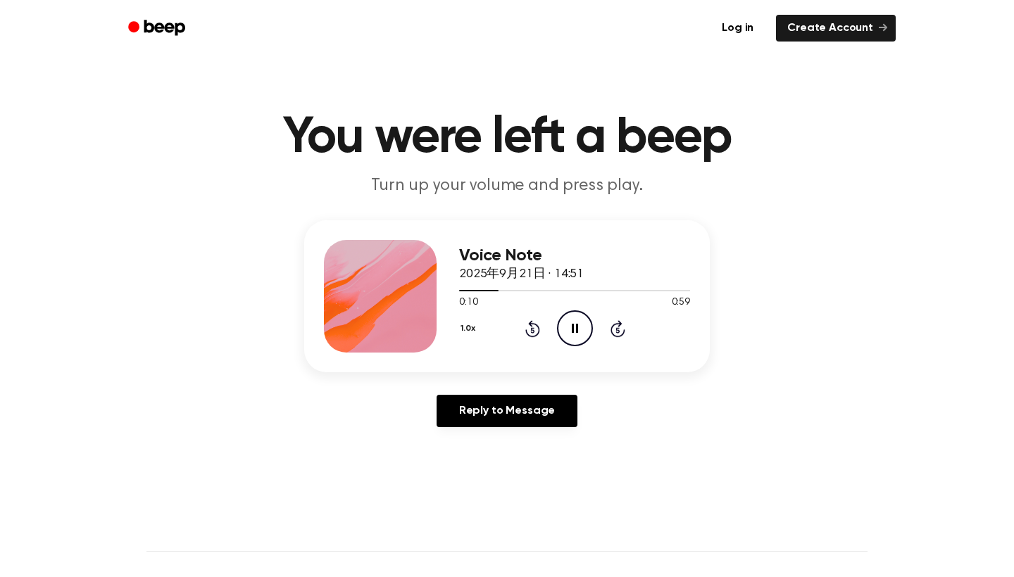
click at [527, 330] on icon at bounding box center [532, 328] width 15 height 17
click at [521, 324] on div "1.0x Rewind 5 seconds Pause Audio Skip 5 seconds" at bounding box center [574, 329] width 231 height 36
click at [529, 324] on icon at bounding box center [532, 328] width 15 height 17
click at [529, 329] on icon "Rewind 5 seconds" at bounding box center [532, 329] width 15 height 18
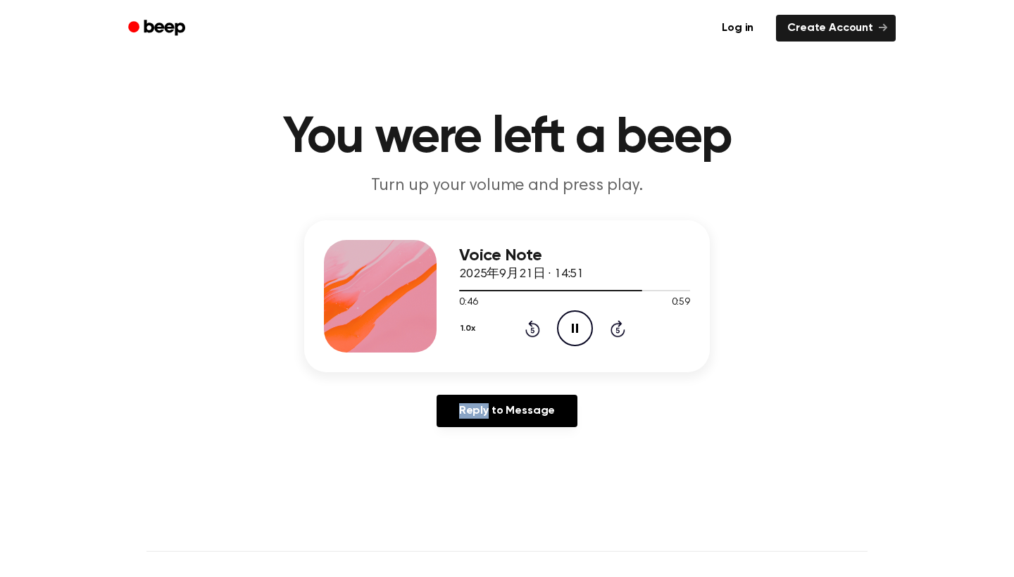
click at [528, 332] on icon "Rewind 5 seconds" at bounding box center [532, 329] width 15 height 18
click at [527, 332] on icon at bounding box center [532, 328] width 15 height 17
click at [461, 235] on div "Voice Note 2025年9月21日 · 14:51 0:27 0:59 Your browser does not support the [obje…" at bounding box center [507, 296] width 406 height 152
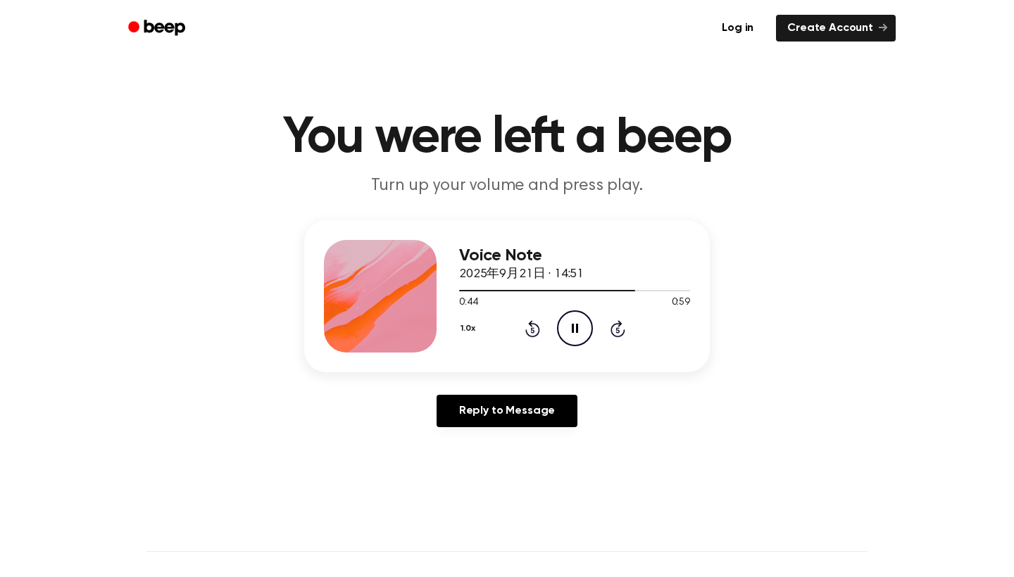
click at [529, 328] on icon "Rewind 5 seconds" at bounding box center [532, 329] width 15 height 18
click at [528, 331] on icon "Rewind 5 seconds" at bounding box center [532, 329] width 15 height 18
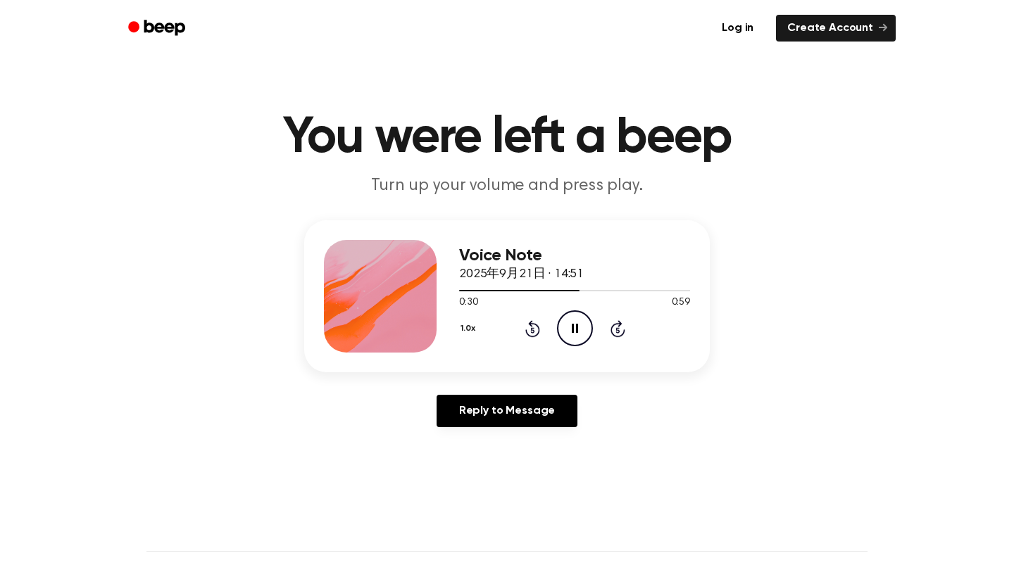
click at [372, 120] on h1 "You were left a beep" at bounding box center [506, 138] width 721 height 51
click at [568, 330] on icon "Pause Audio" at bounding box center [575, 329] width 36 height 36
click at [534, 337] on icon at bounding box center [532, 328] width 15 height 17
click at [556, 335] on div "1.0x Rewind 5 seconds Play Audio Skip 5 seconds" at bounding box center [574, 329] width 231 height 36
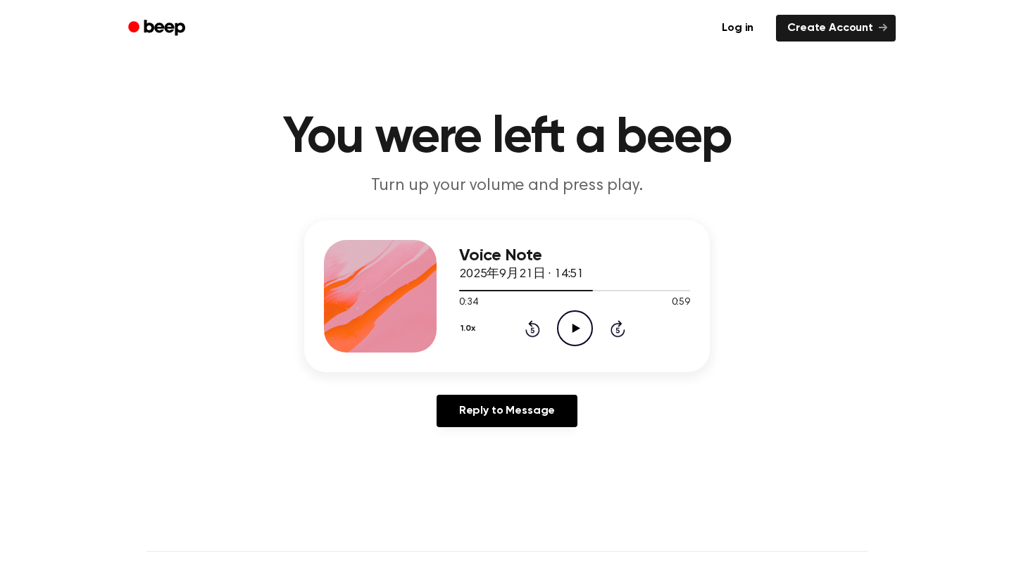
click at [568, 333] on icon "Play Audio" at bounding box center [575, 329] width 36 height 36
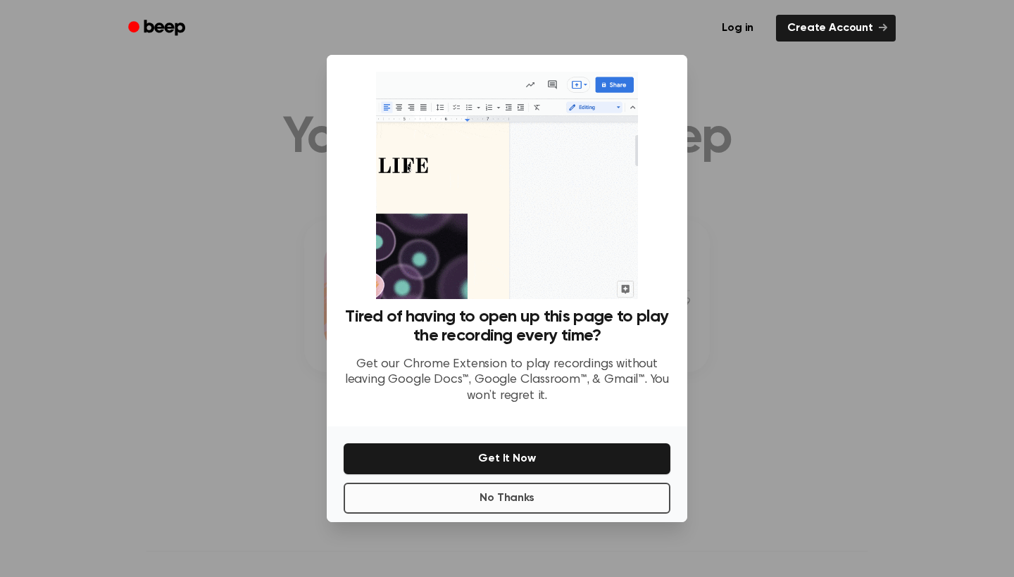
click at [408, 504] on button "No Thanks" at bounding box center [507, 498] width 327 height 31
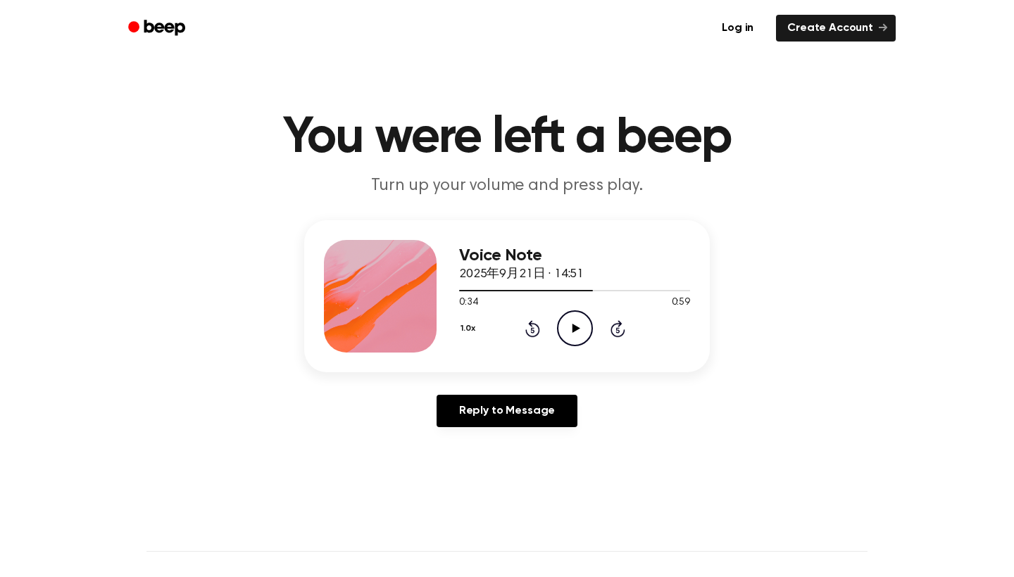
click at [584, 319] on icon "Play Audio" at bounding box center [575, 329] width 36 height 36
click at [593, 338] on div "1.0x Rewind 5 seconds Pause Audio Skip 5 seconds" at bounding box center [574, 329] width 231 height 36
click at [575, 334] on icon "Pause Audio" at bounding box center [575, 329] width 36 height 36
click at [553, 331] on div "1.0x Rewind 5 seconds Play Audio Skip 5 seconds" at bounding box center [574, 329] width 231 height 36
click at [582, 331] on icon "Play Audio" at bounding box center [575, 329] width 36 height 36
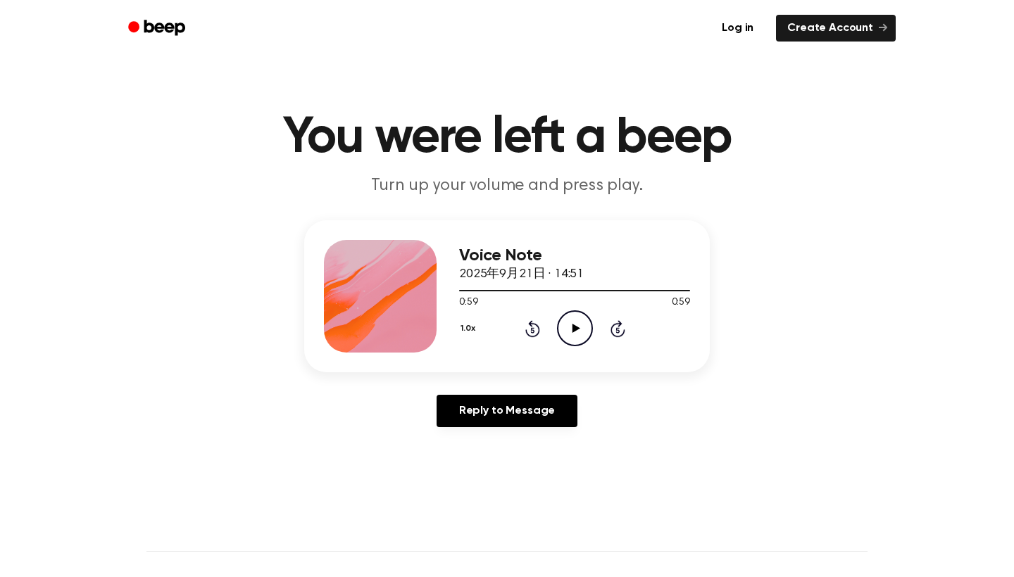
click at [570, 332] on icon "Play Audio" at bounding box center [575, 329] width 36 height 36
click at [570, 331] on icon "Pause Audio" at bounding box center [575, 329] width 36 height 36
click at [633, 290] on div at bounding box center [574, 290] width 231 height 1
click at [576, 334] on icon "Play Audio" at bounding box center [575, 329] width 36 height 36
click at [570, 333] on icon "Play Audio" at bounding box center [575, 329] width 36 height 36
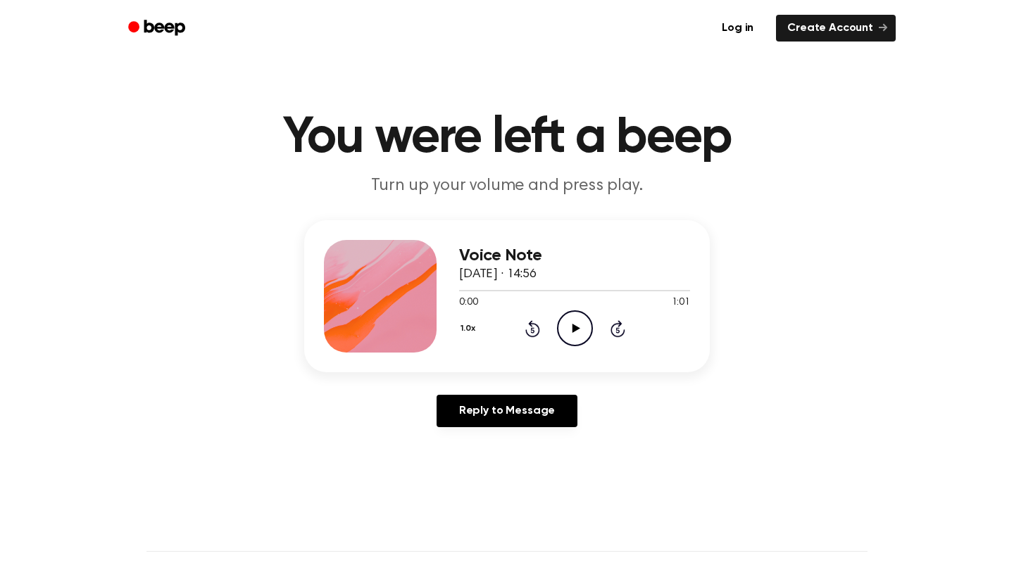
click at [575, 340] on icon "Play Audio" at bounding box center [575, 329] width 36 height 36
click at [565, 325] on icon "Pause Audio" at bounding box center [575, 329] width 36 height 36
click at [568, 333] on icon "Play Audio" at bounding box center [575, 329] width 36 height 36
click at [572, 334] on icon "Pause Audio" at bounding box center [575, 329] width 36 height 36
click at [565, 325] on icon "Play Audio" at bounding box center [575, 329] width 36 height 36
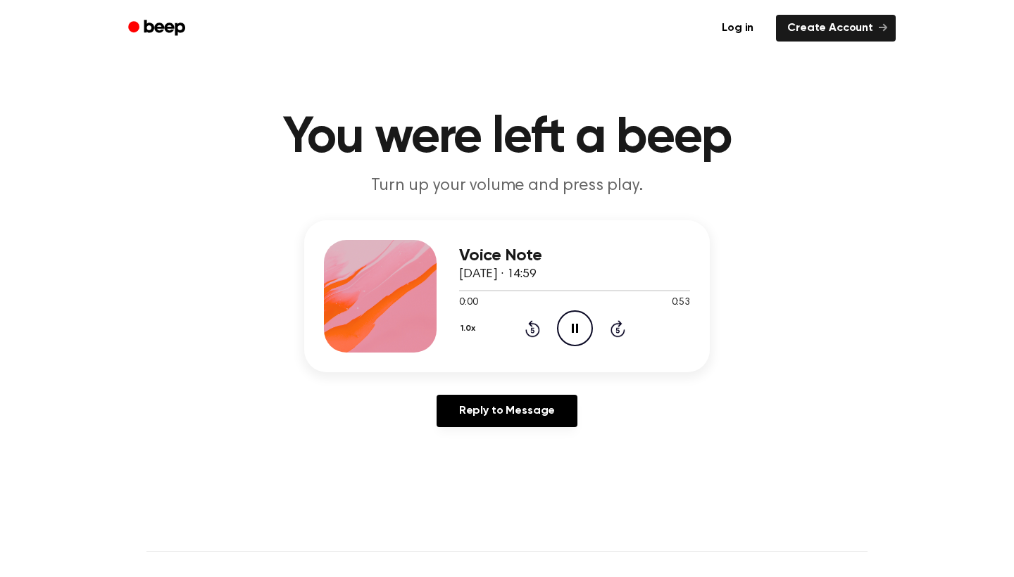
click at [576, 326] on icon at bounding box center [575, 328] width 6 height 9
click at [565, 326] on icon "Play Audio" at bounding box center [575, 329] width 36 height 36
click at [565, 328] on icon "Pause Audio" at bounding box center [575, 329] width 36 height 36
click at [576, 332] on icon "Play Audio" at bounding box center [575, 329] width 36 height 36
click at [575, 331] on icon "Pause Audio" at bounding box center [575, 329] width 36 height 36
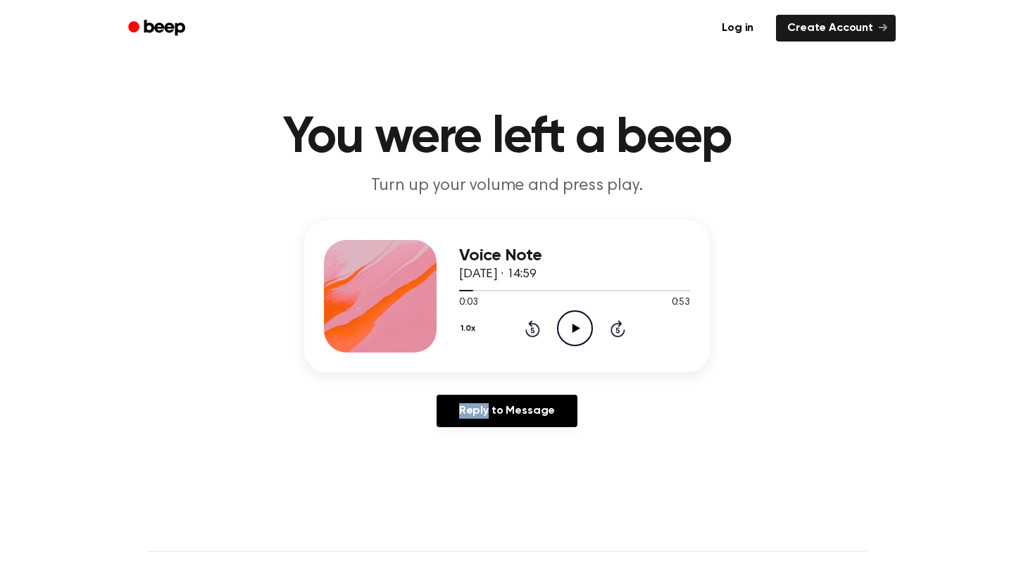
click at [575, 331] on icon at bounding box center [576, 328] width 8 height 9
click at [622, 322] on icon "Skip 5 seconds" at bounding box center [617, 329] width 15 height 18
click at [620, 332] on icon "Skip 5 seconds" at bounding box center [617, 329] width 15 height 18
click at [620, 335] on icon "Skip 5 seconds" at bounding box center [617, 329] width 15 height 18
